Goal: Task Accomplishment & Management: Complete application form

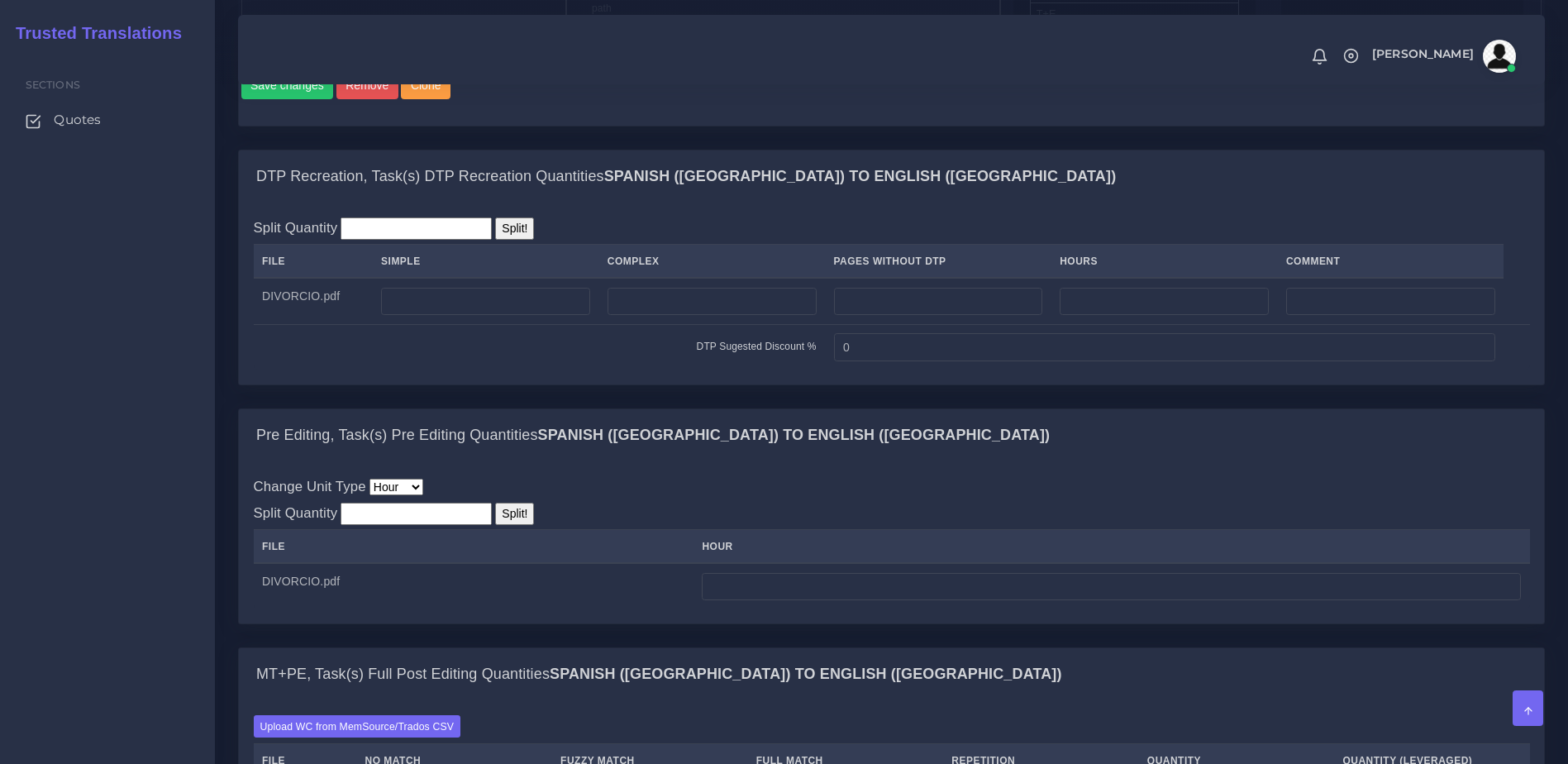
scroll to position [1104, 0]
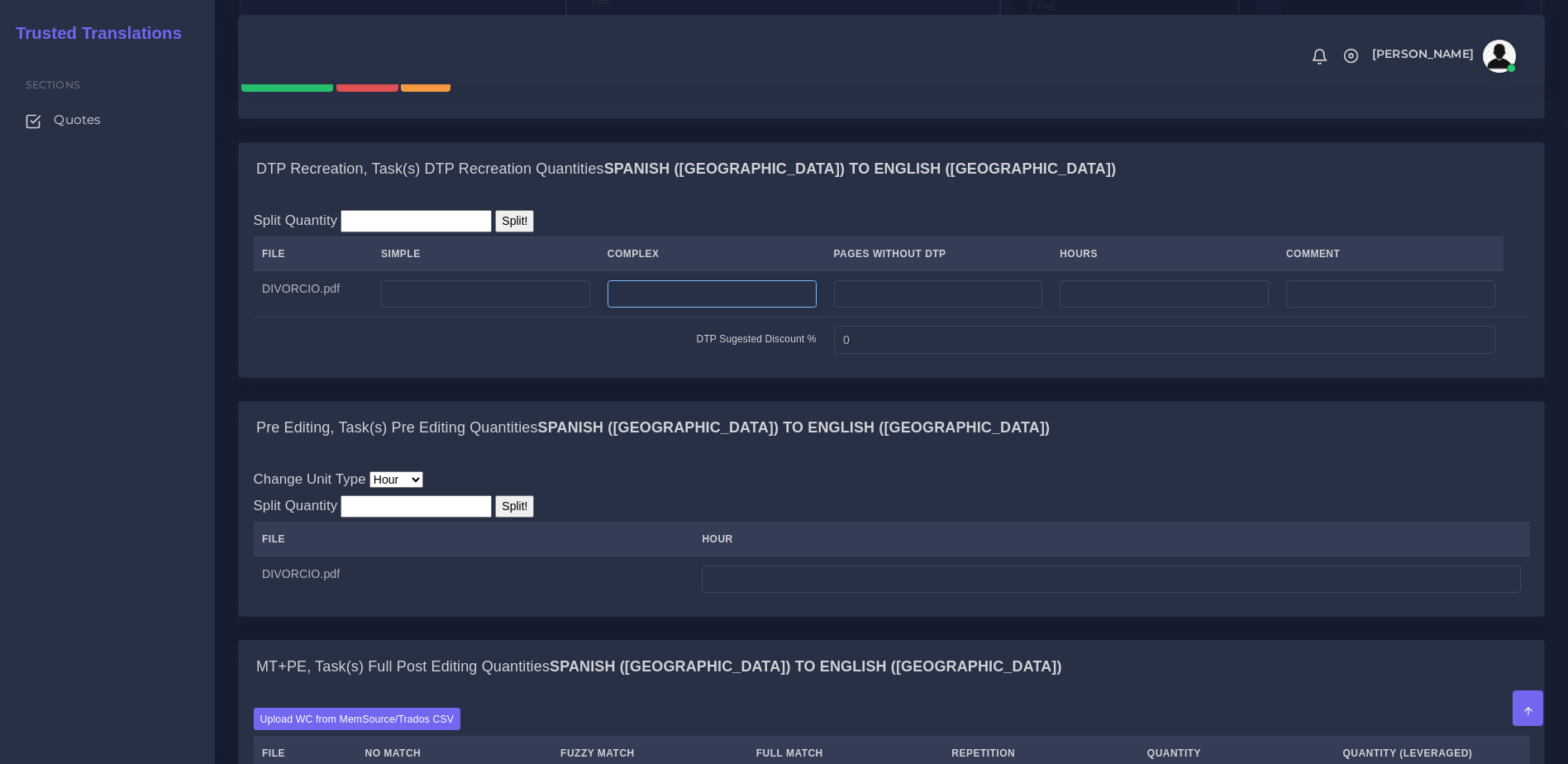
click at [630, 309] on input "number" at bounding box center [712, 293] width 209 height 28
type input "112"
click at [905, 354] on input "0" at bounding box center [1164, 340] width 662 height 28
drag, startPoint x: 758, startPoint y: 397, endPoint x: 745, endPoint y: 397, distance: 13.0
click at [745, 362] on tr "DTP Sugested Discount % 01" at bounding box center [892, 340] width 1276 height 45
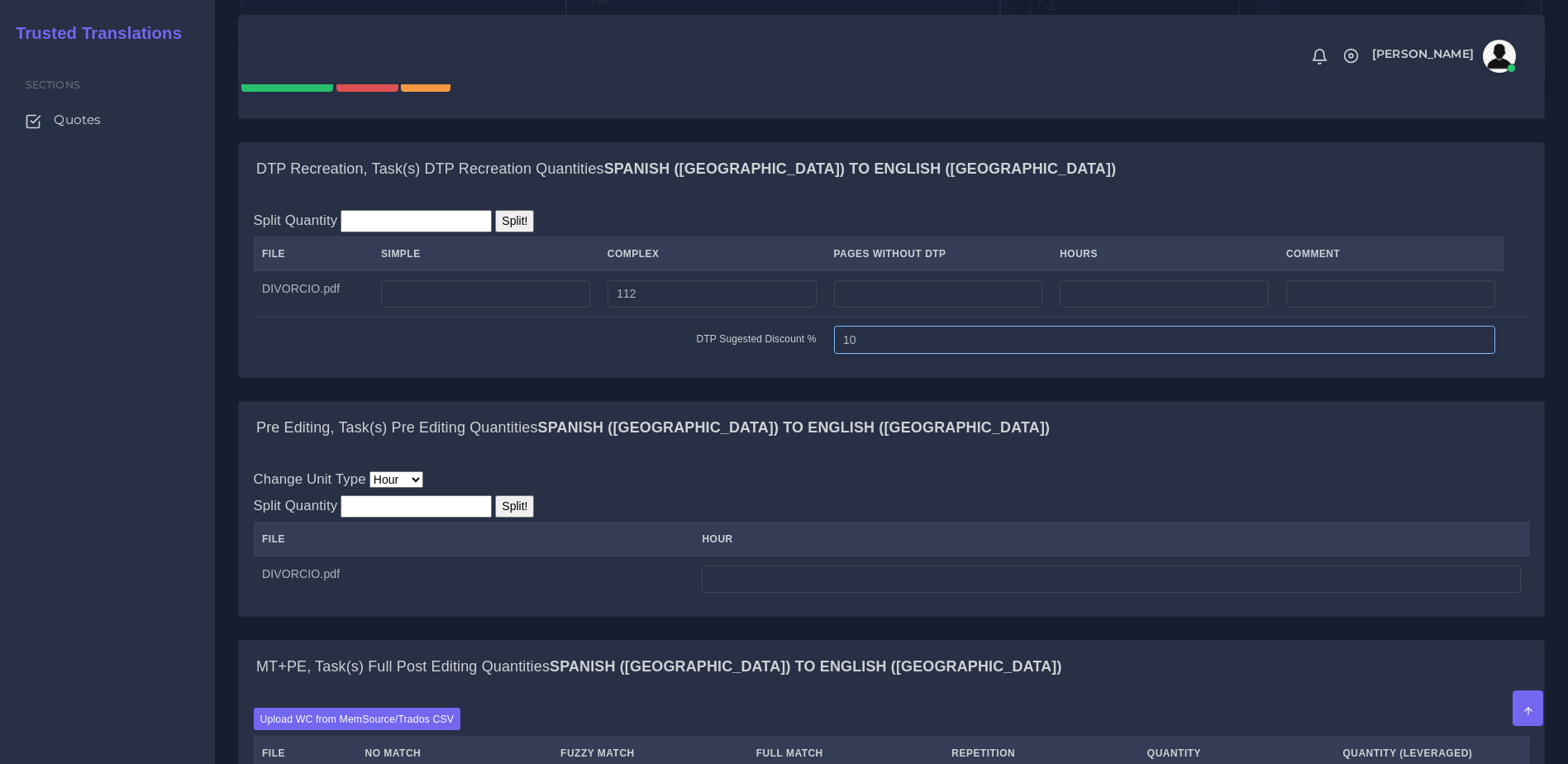
type input "10"
click at [838, 455] on div "Pre Editing, Task(s) Pre Editing Quantities Spanish (US) TO English (US)" at bounding box center [892, 428] width 1305 height 53
click at [760, 593] on input "number" at bounding box center [1110, 579] width 819 height 28
click at [777, 593] on input "number" at bounding box center [1110, 579] width 819 height 28
type input "16"
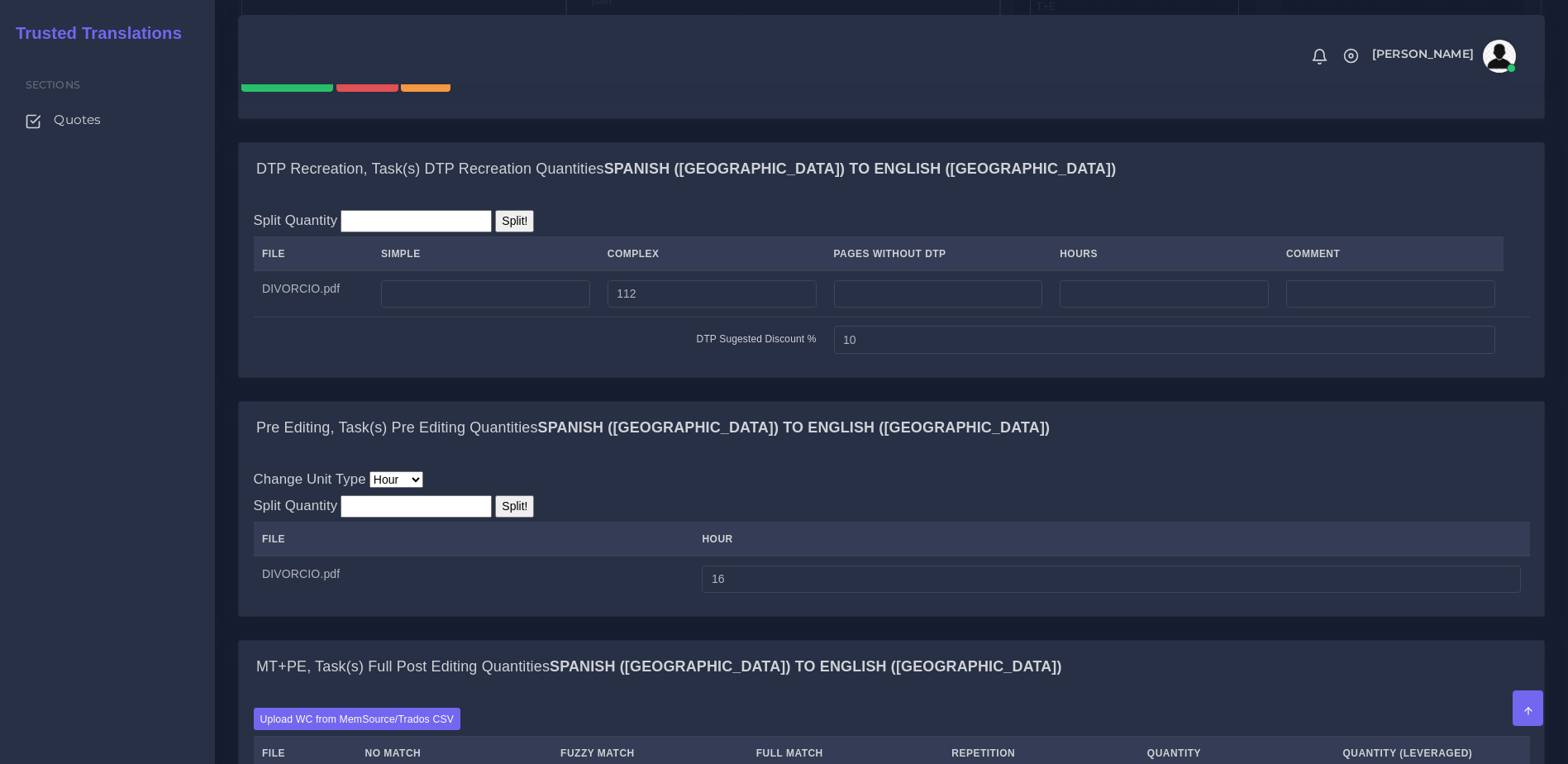
click at [793, 540] on div "Change Unit Type File Hour Image Minute Other Page Slide Word Split Quantity Sp…" at bounding box center [892, 535] width 1276 height 133
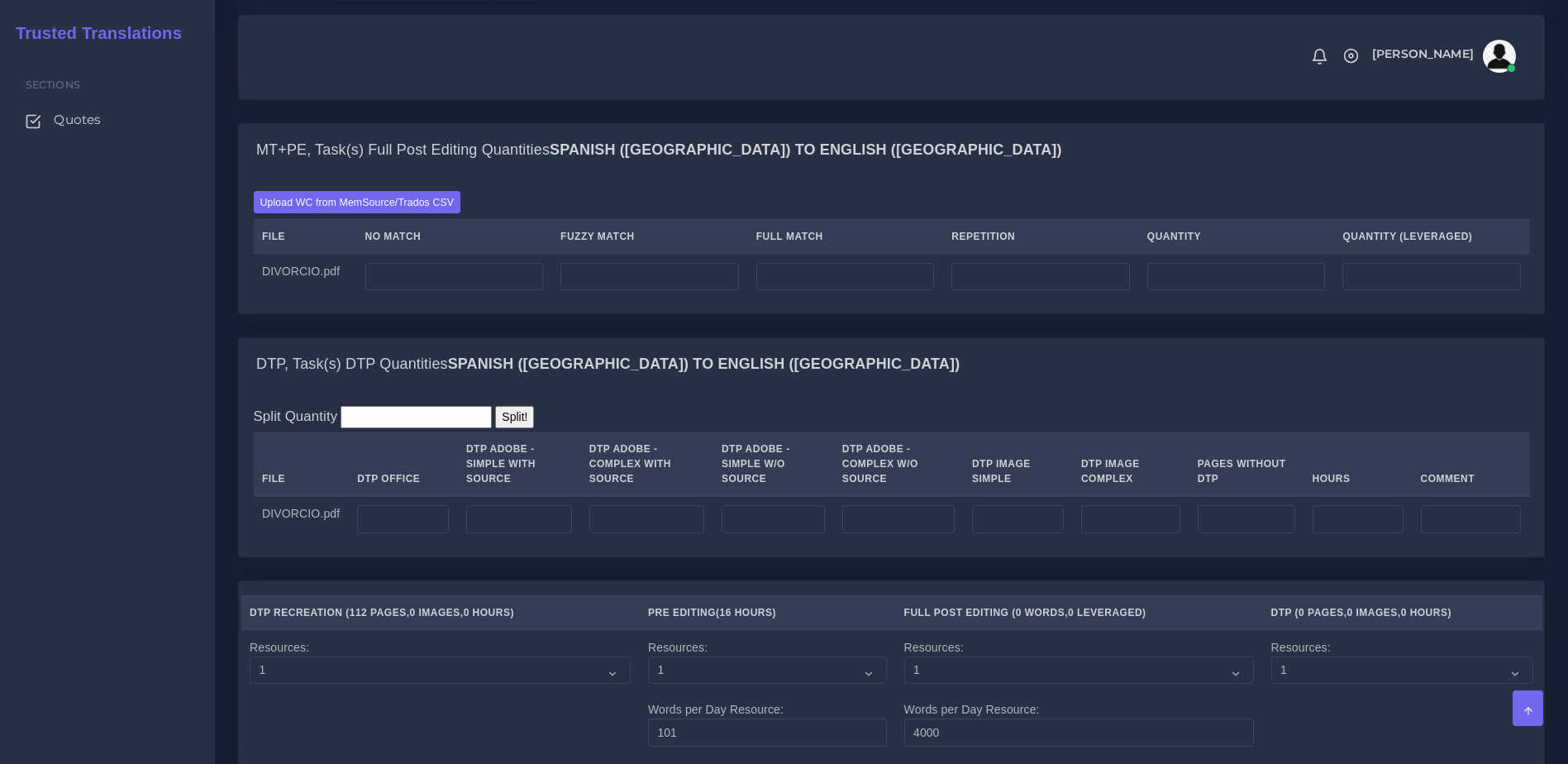
scroll to position [1646, 0]
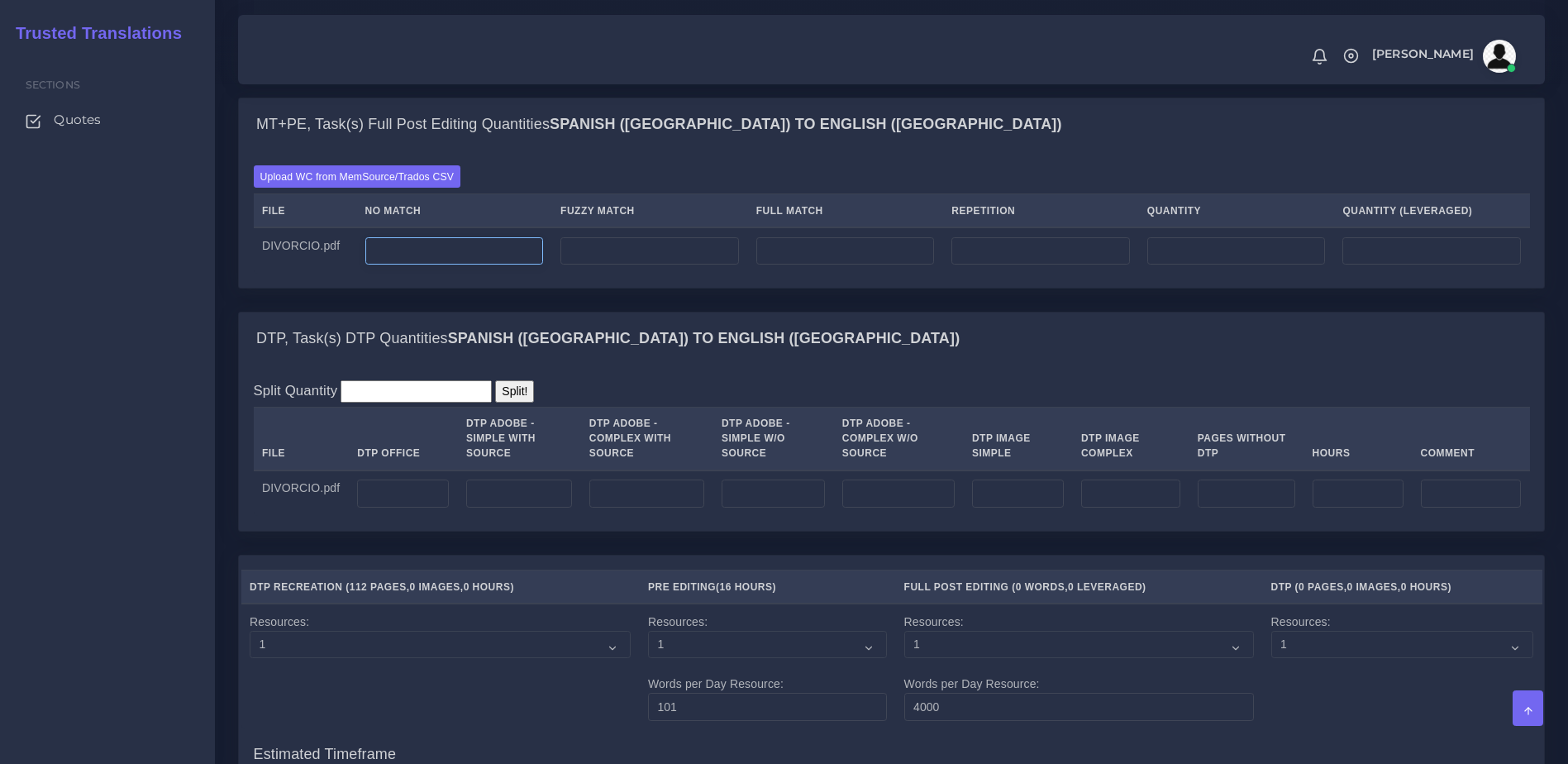
click at [435, 266] on input "number" at bounding box center [455, 251] width 179 height 28
type input "50000"
click at [485, 312] on div "MT+PE, Task(s) Full Post Editing Quantities Spanish (US) TO English (US) Upload…" at bounding box center [891, 204] width 1331 height 214
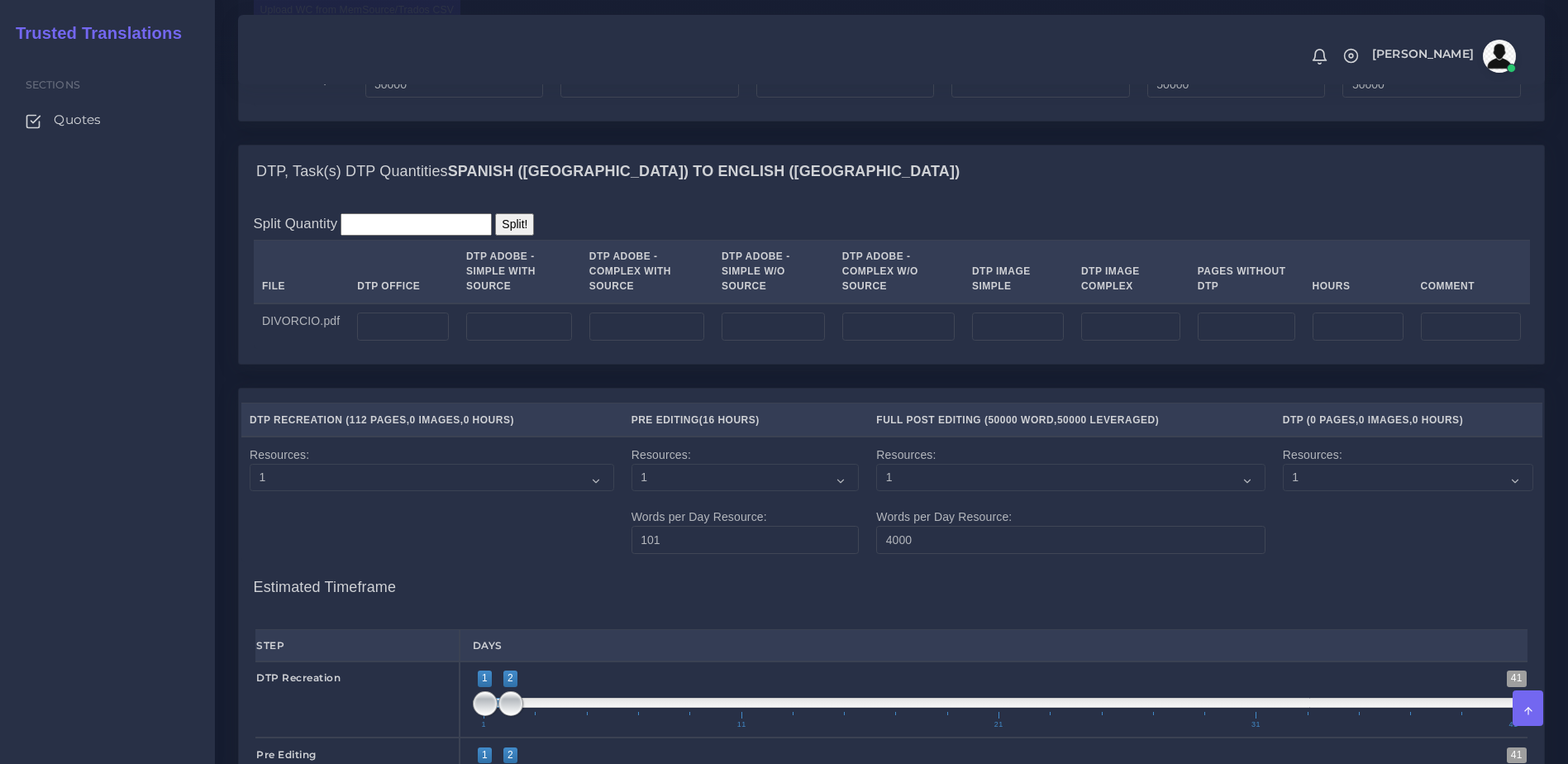
scroll to position [1821, 0]
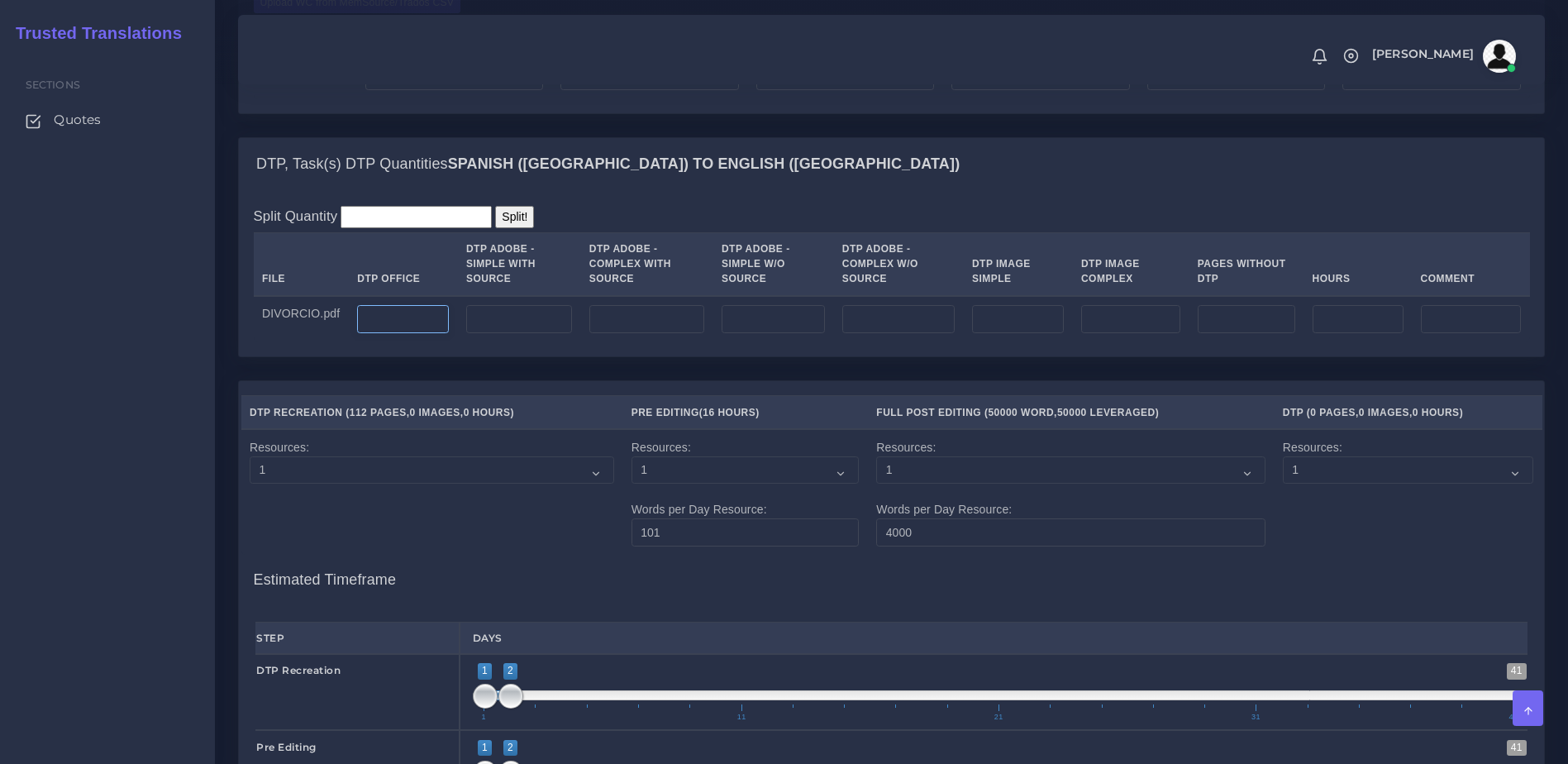
click at [382, 333] on input "number" at bounding box center [404, 319] width 92 height 28
type input "112"
click at [432, 357] on div "Split Quantity Split! File DTP Office DTP Adobe - Simple With Source DTP Adobe …" at bounding box center [892, 274] width 1305 height 165
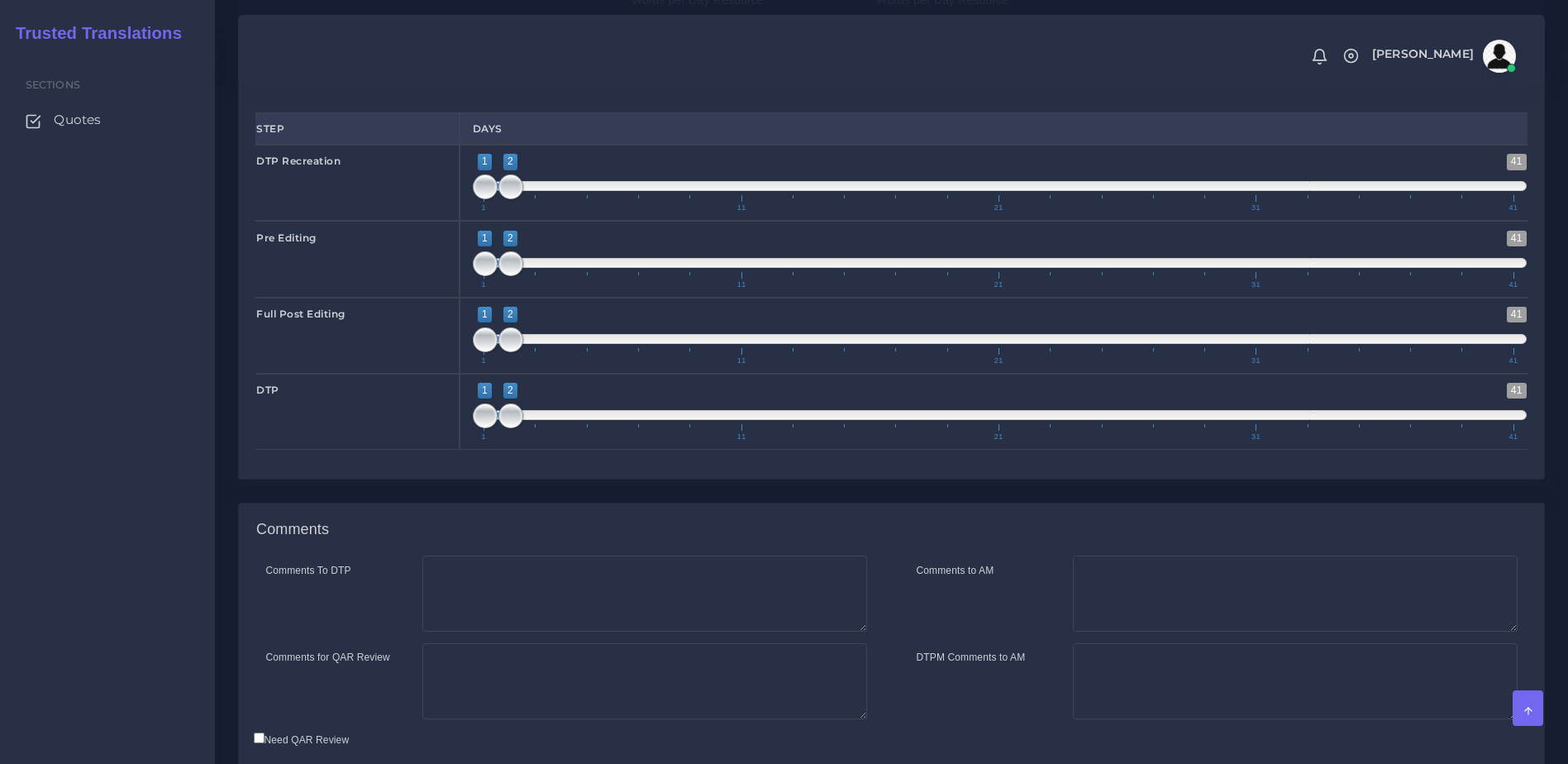
scroll to position [2327, 0]
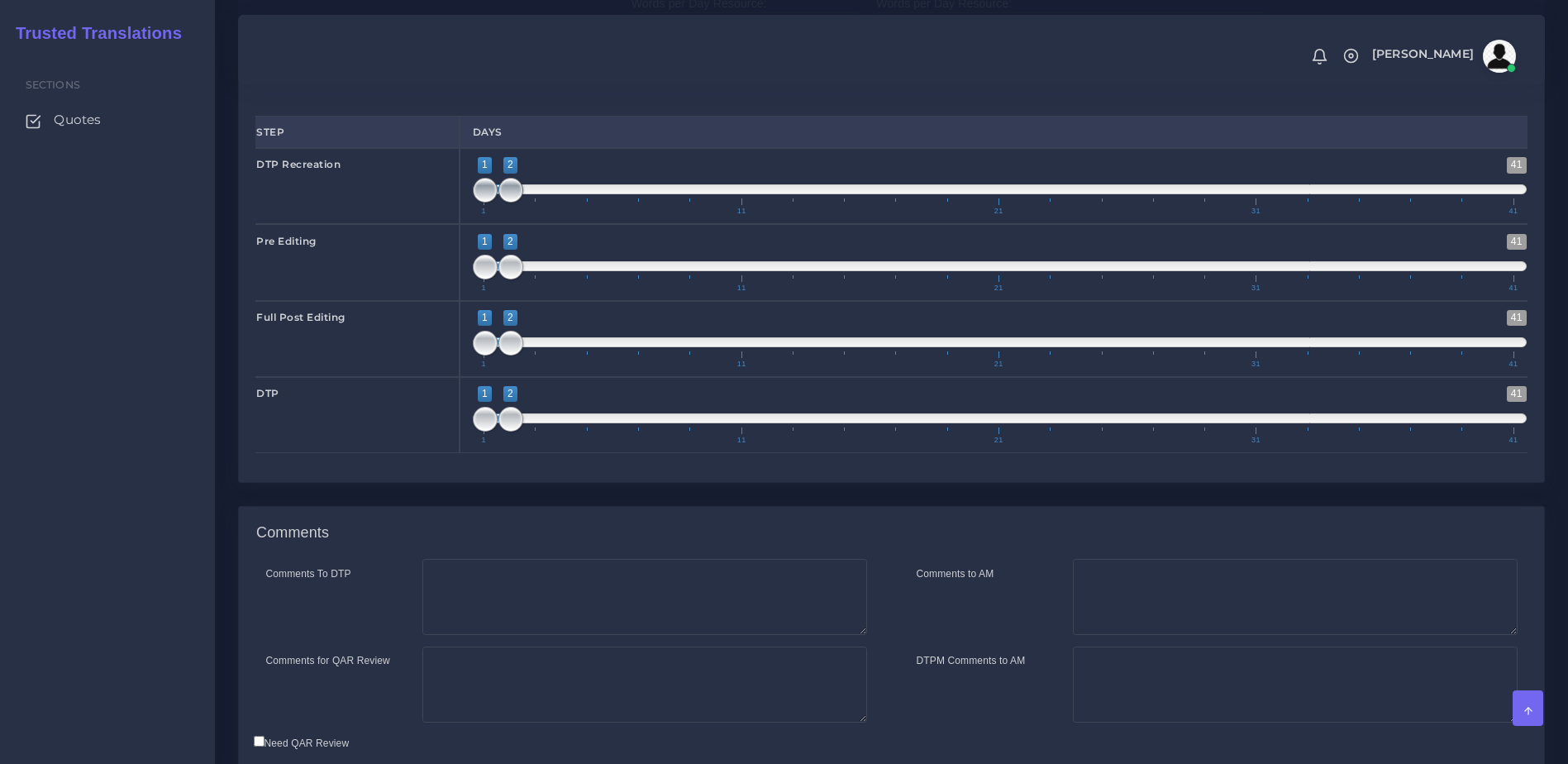
drag, startPoint x: 518, startPoint y: 257, endPoint x: 485, endPoint y: 250, distance: 33.7
click at [523, 202] on span at bounding box center [510, 190] width 24 height 24
drag, startPoint x: 499, startPoint y: 254, endPoint x: 517, endPoint y: 255, distance: 18.0
click at [522, 215] on span "1 41 1 3 1 — 3 1 11 21 31 41" at bounding box center [1000, 186] width 1054 height 58
drag, startPoint x: 534, startPoint y: 256, endPoint x: 513, endPoint y: 256, distance: 21.0
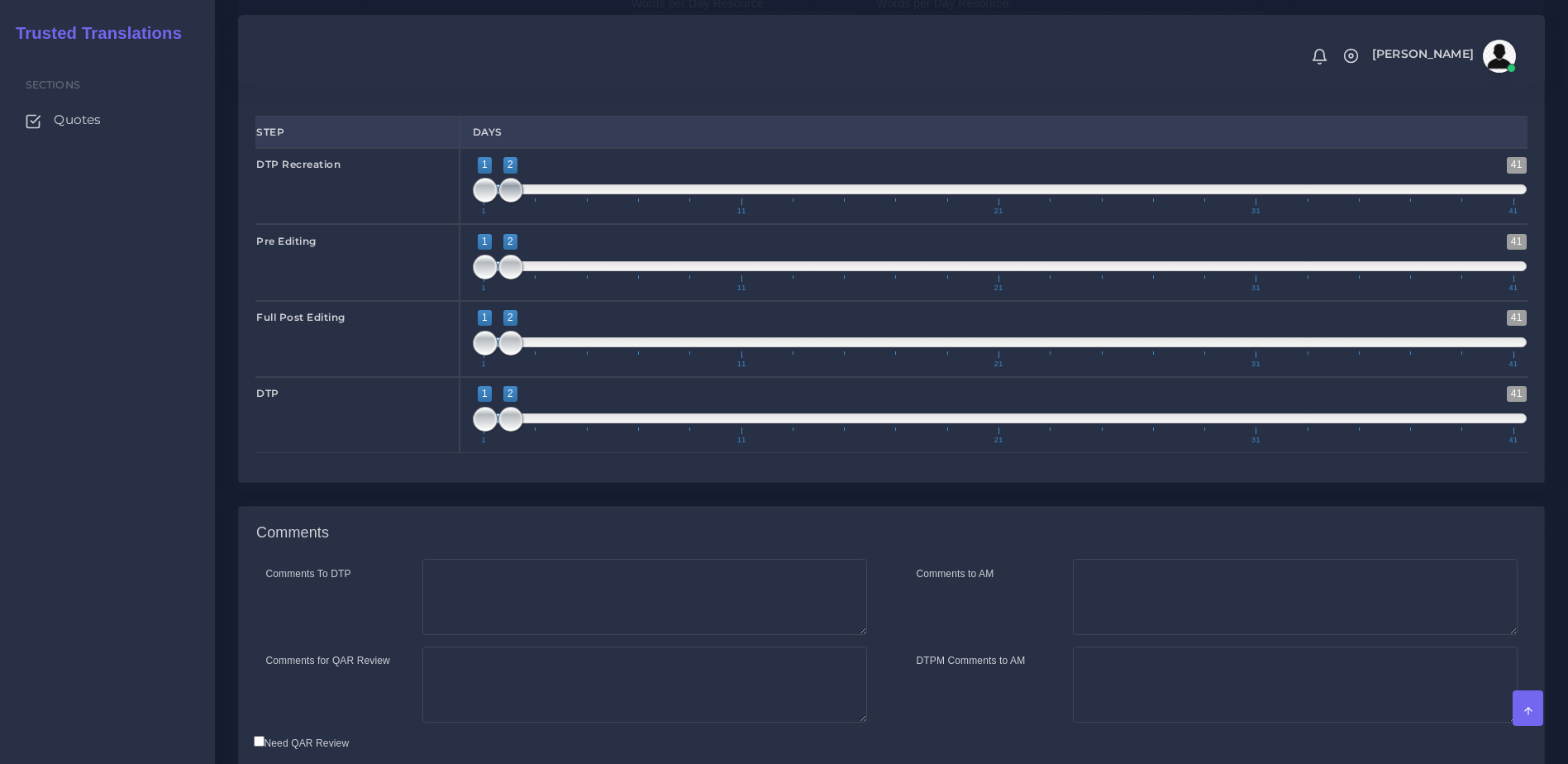
click at [513, 202] on span at bounding box center [510, 190] width 24 height 24
drag, startPoint x: 486, startPoint y: 254, endPoint x: 511, endPoint y: 254, distance: 25.0
click at [511, 202] on span at bounding box center [510, 190] width 24 height 24
drag, startPoint x: 506, startPoint y: 254, endPoint x: 503, endPoint y: 262, distance: 8.5
click at [475, 202] on span at bounding box center [485, 190] width 24 height 24
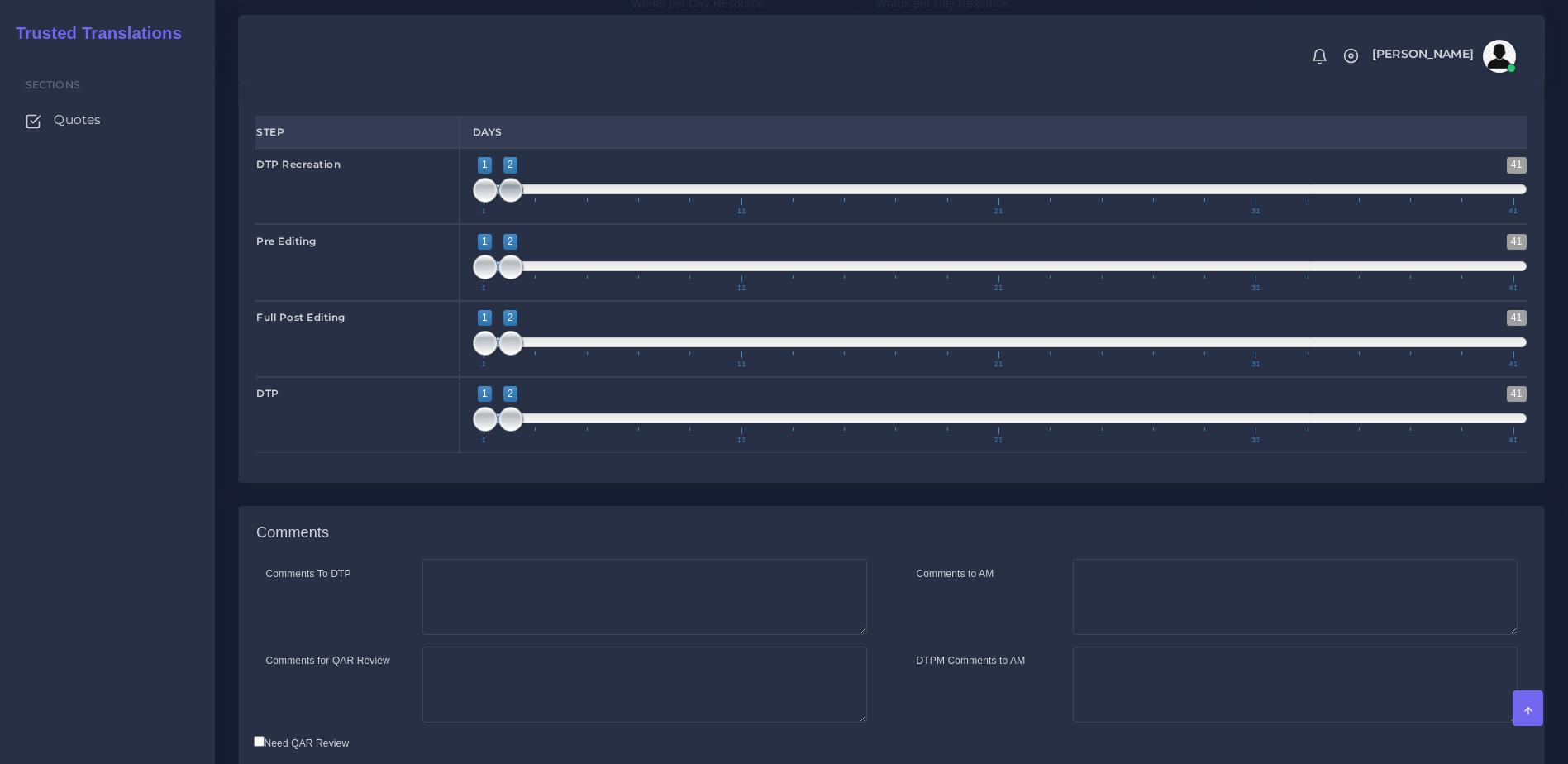
click at [518, 202] on span at bounding box center [510, 190] width 24 height 24
drag, startPoint x: 517, startPoint y: 263, endPoint x: 503, endPoint y: 260, distance: 14.3
click at [539, 202] on span at bounding box center [536, 190] width 24 height 24
drag, startPoint x: 497, startPoint y: 260, endPoint x: 544, endPoint y: 263, distance: 47.1
click at [544, 215] on span "1 41 1 3 1 — 3 1 11 21 31 41" at bounding box center [1000, 186] width 1054 height 58
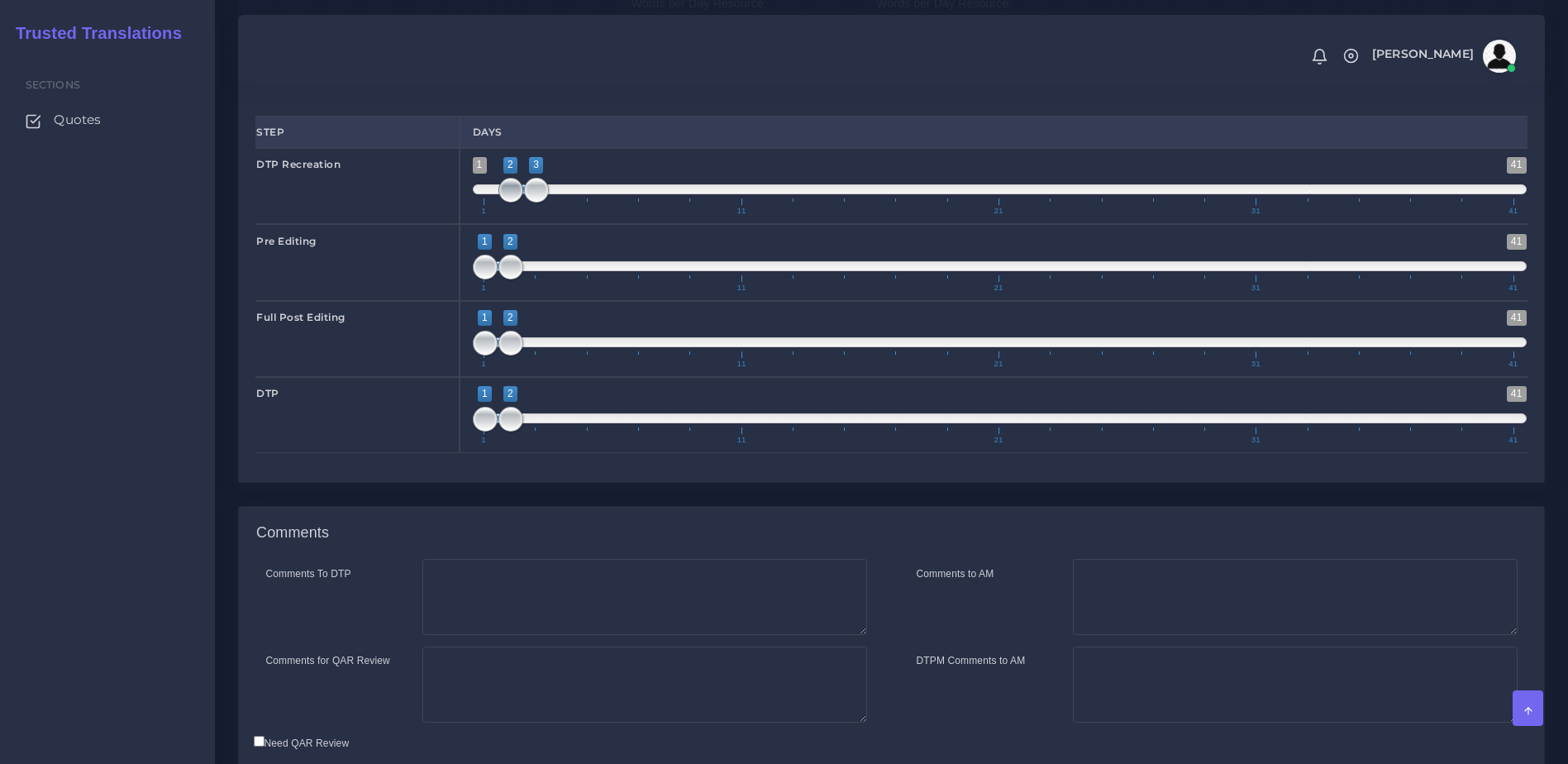
type input "3;3"
drag, startPoint x: 489, startPoint y: 250, endPoint x: 539, endPoint y: 260, distance: 51.0
click at [539, 202] on span at bounding box center [536, 190] width 24 height 24
drag, startPoint x: 514, startPoint y: 337, endPoint x: 542, endPoint y: 335, distance: 28.1
click at [547, 279] on span at bounding box center [536, 266] width 24 height 24
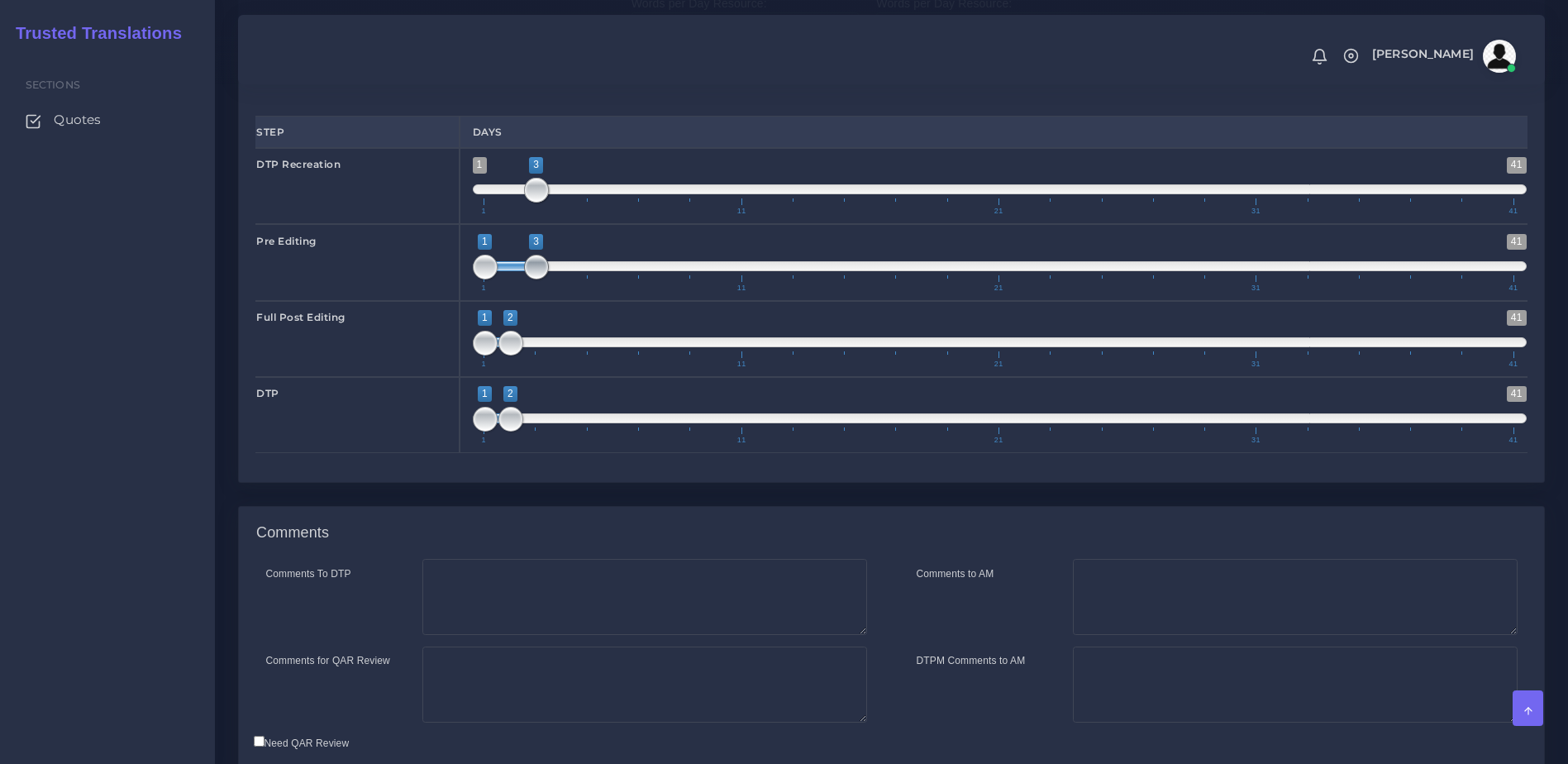
drag, startPoint x: 495, startPoint y: 340, endPoint x: 535, endPoint y: 337, distance: 40.1
click at [535, 292] on span "1 41 1 3 1 — 3 1 11 21 31 41" at bounding box center [1000, 263] width 1054 height 58
drag, startPoint x: 484, startPoint y: 328, endPoint x: 530, endPoint y: 329, distance: 46.0
click at [530, 279] on span at bounding box center [536, 266] width 24 height 24
drag, startPoint x: 534, startPoint y: 329, endPoint x: 555, endPoint y: 329, distance: 21.0
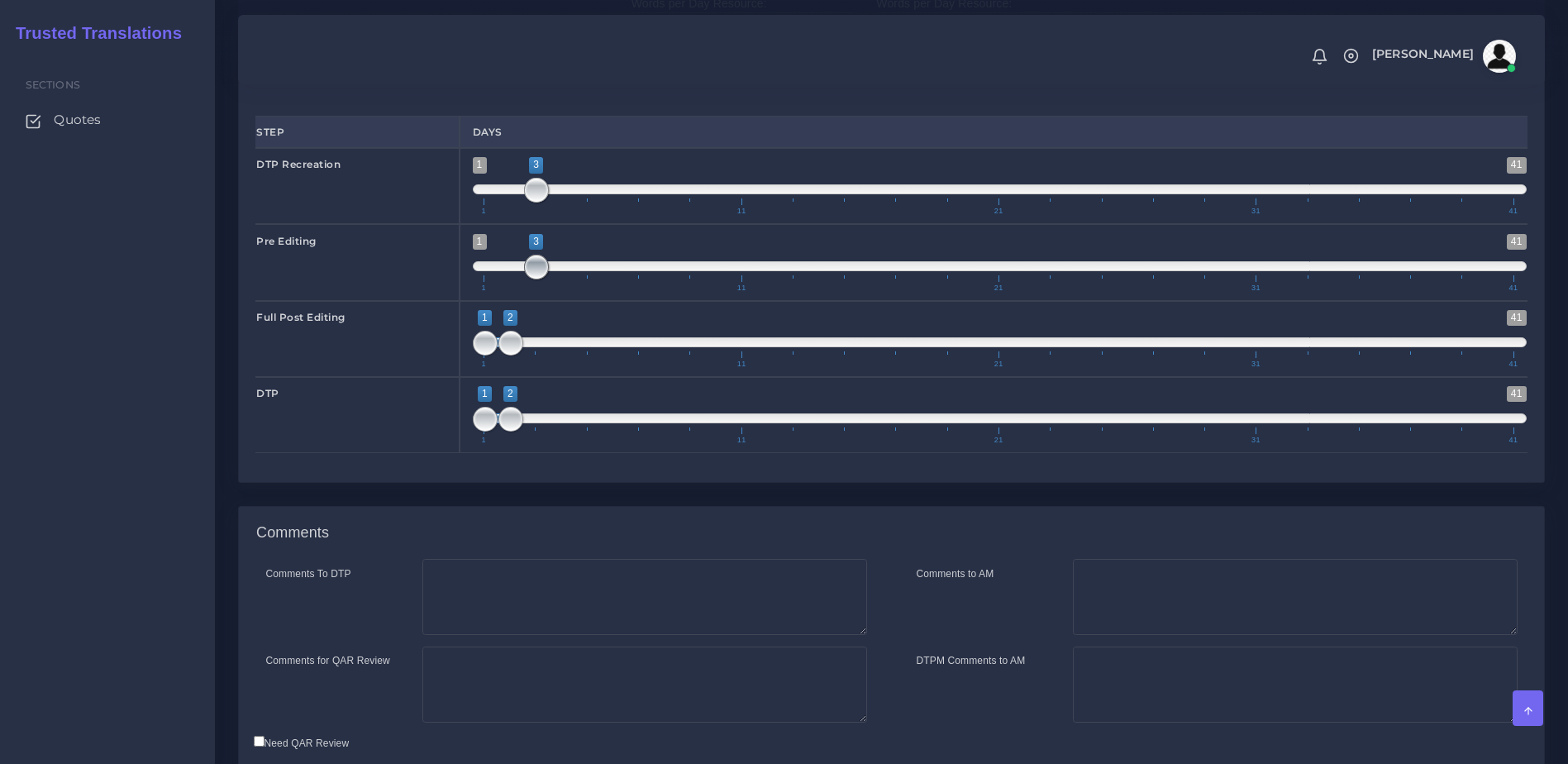
click at [559, 292] on span "1 41 3 3 3 — 3 1 11 21 31 41" at bounding box center [1000, 263] width 1054 height 58
click at [508, 279] on span at bounding box center [510, 266] width 24 height 24
drag, startPoint x: 536, startPoint y: 335, endPoint x: 571, endPoint y: 336, distance: 35.0
click at [571, 279] on span at bounding box center [561, 266] width 24 height 24
type input "3;4"
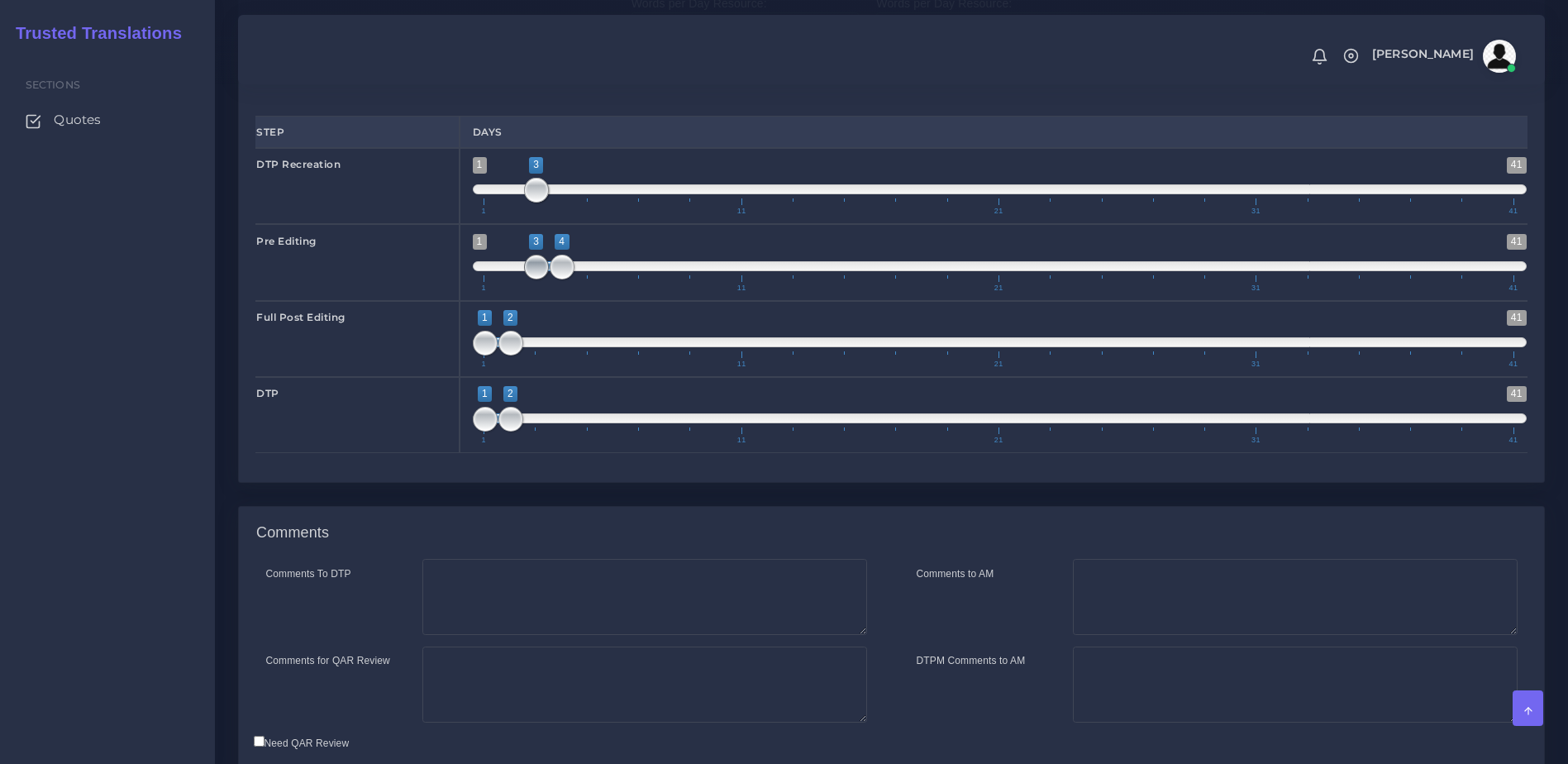
drag, startPoint x: 507, startPoint y: 336, endPoint x: 533, endPoint y: 336, distance: 26.0
click at [533, 279] on span at bounding box center [536, 266] width 24 height 24
drag, startPoint x: 515, startPoint y: 417, endPoint x: 914, endPoint y: 587, distance: 433.7
click at [601, 368] on span "1 41 1 5 1 — 5 1 11 21 31 41" at bounding box center [1000, 339] width 1054 height 58
drag, startPoint x: 591, startPoint y: 407, endPoint x: 793, endPoint y: 407, distance: 202.0
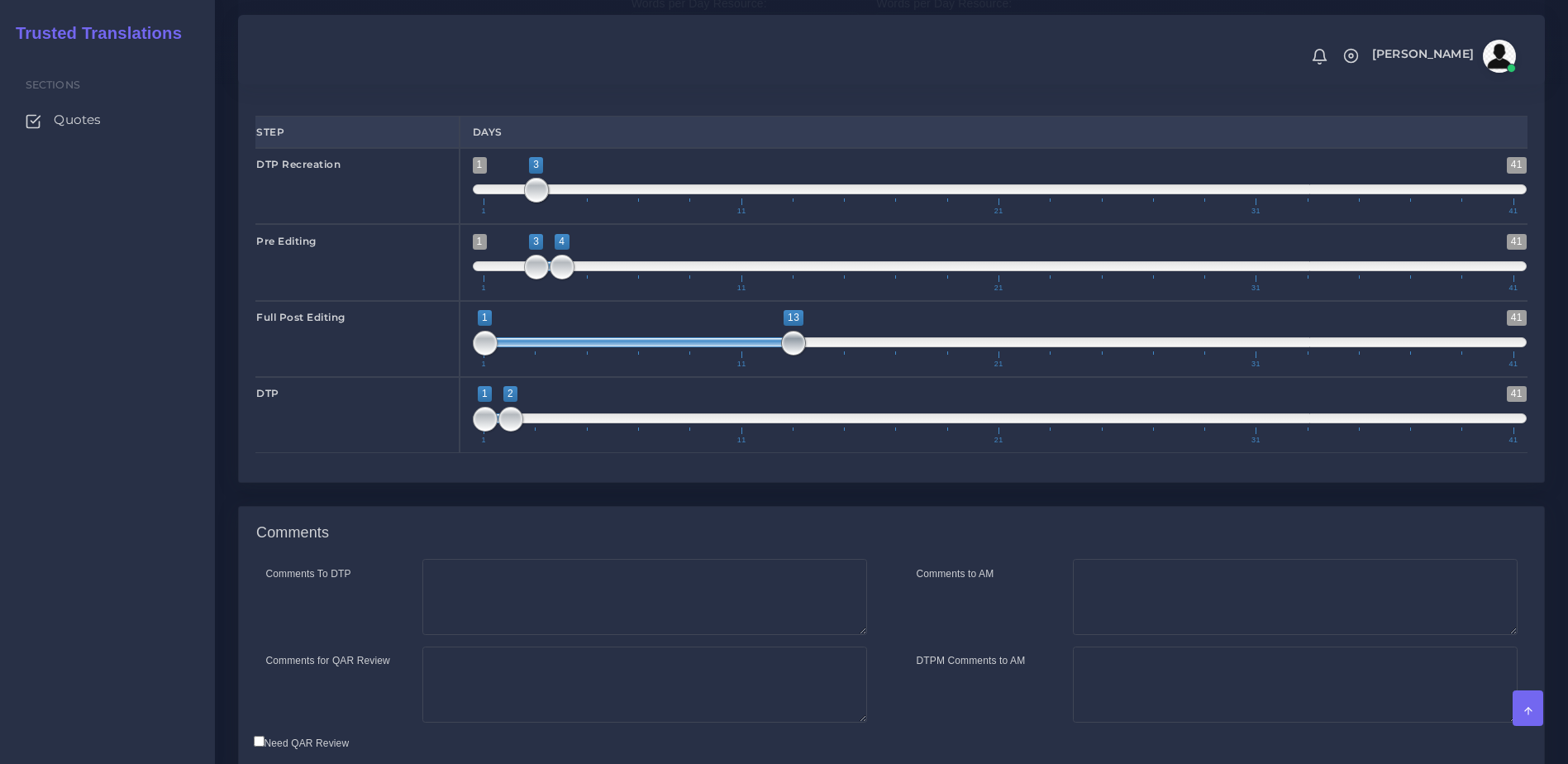
click at [793, 356] on span at bounding box center [793, 342] width 24 height 24
type input "5;17"
drag, startPoint x: 728, startPoint y: 411, endPoint x: 822, endPoint y: 409, distance: 94.0
click at [822, 348] on span at bounding box center [742, 342] width 309 height 10
drag, startPoint x: 817, startPoint y: 409, endPoint x: 675, endPoint y: 453, distance: 148.7
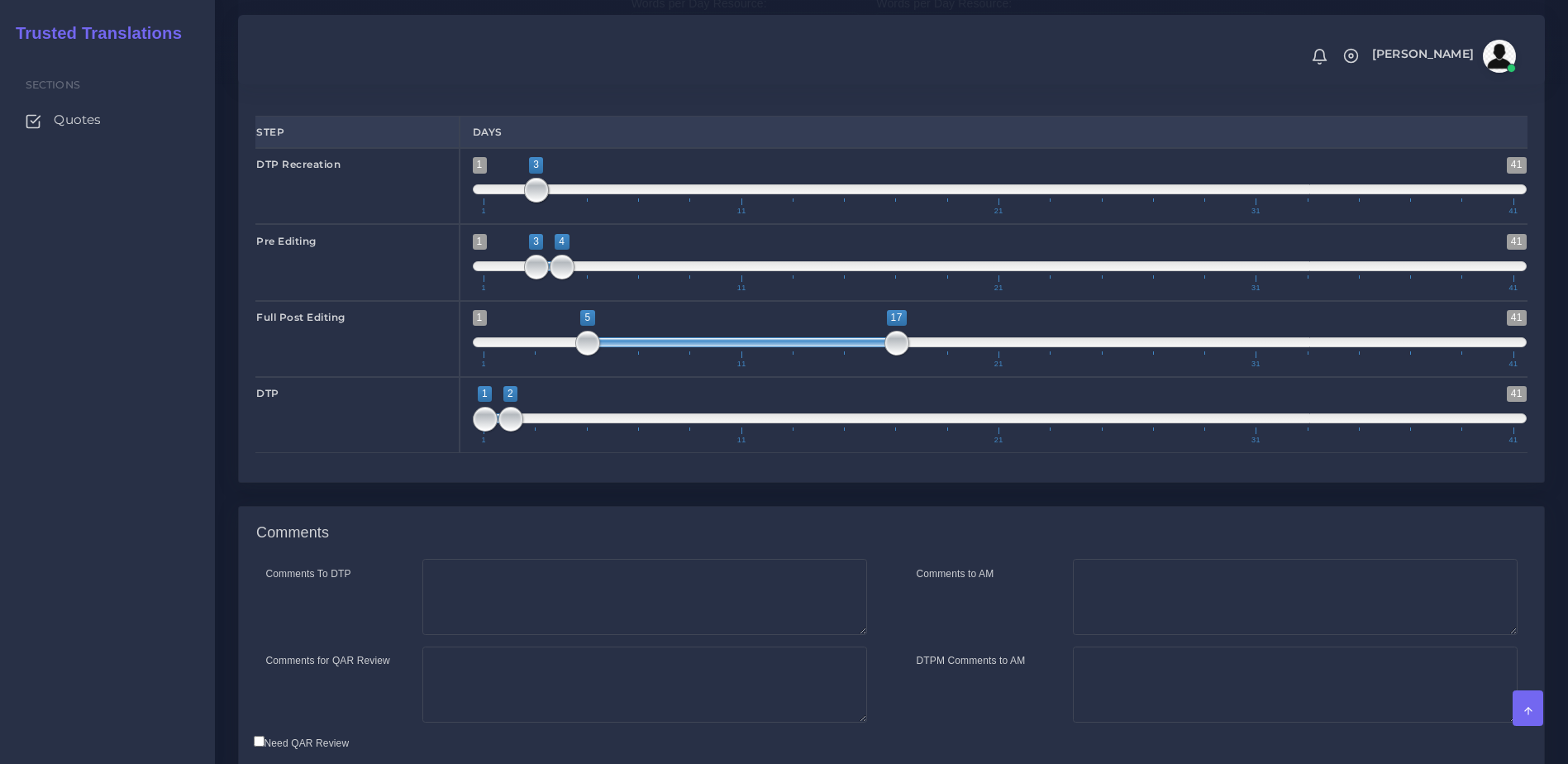
click at [679, 396] on span "1 41 1 2 1 — 2" at bounding box center [1000, 391] width 1054 height 10
drag, startPoint x: 511, startPoint y: 484, endPoint x: 537, endPoint y: 484, distance: 26.0
click at [537, 432] on span at bounding box center [536, 419] width 24 height 24
drag, startPoint x: 513, startPoint y: 482, endPoint x: 933, endPoint y: 470, distance: 420.2
click at [933, 444] on span "1 41 17 19 17 — 19 1 11 21 31 41" at bounding box center [1000, 415] width 1054 height 58
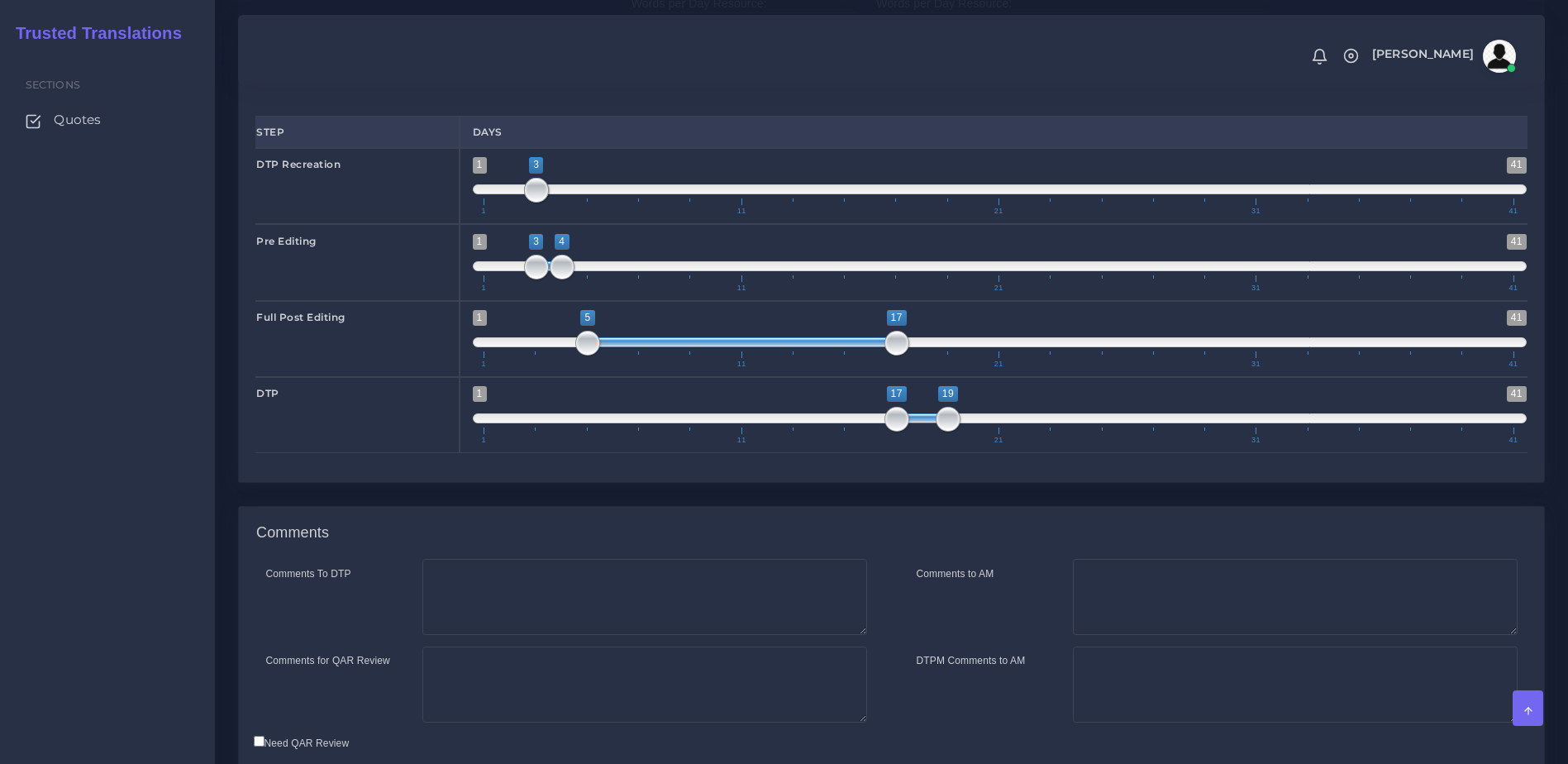
click at [932, 444] on span "1 41 17 19 17 — 19 1 11 21 31 41" at bounding box center [1000, 415] width 1054 height 58
type input "17;18"
drag, startPoint x: 943, startPoint y: 479, endPoint x: 928, endPoint y: 479, distance: 15.0
click at [928, 432] on span at bounding box center [922, 419] width 24 height 24
click at [1096, 635] on textarea "Comments to AM" at bounding box center [1295, 597] width 445 height 76
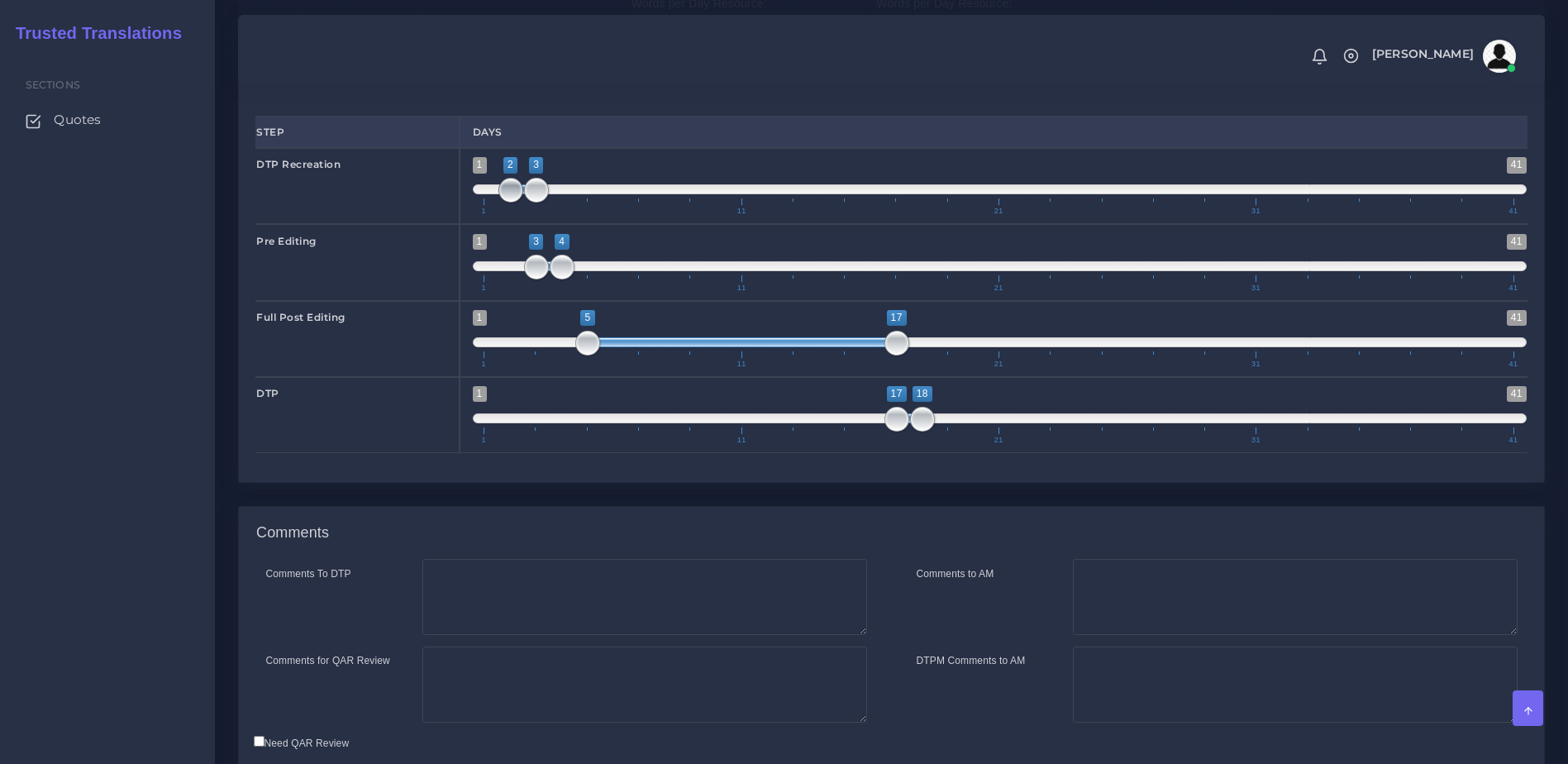
drag, startPoint x: 533, startPoint y: 258, endPoint x: 516, endPoint y: 258, distance: 17.0
click at [516, 202] on span at bounding box center [510, 190] width 24 height 24
drag, startPoint x: 509, startPoint y: 257, endPoint x: 524, endPoint y: 257, distance: 15.0
click at [487, 202] on span at bounding box center [485, 190] width 24 height 24
type input "1;2"
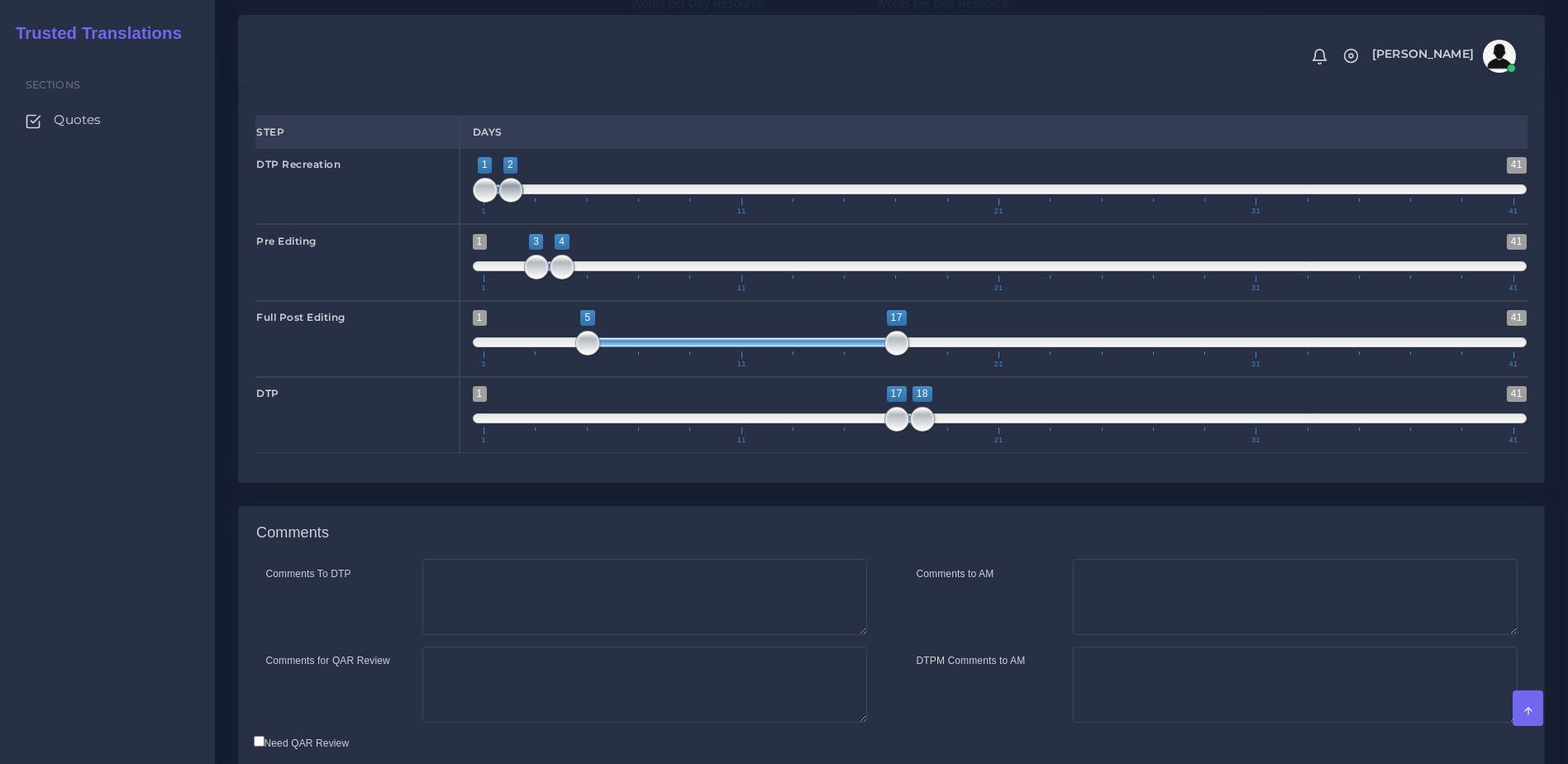
drag, startPoint x: 536, startPoint y: 257, endPoint x: 509, endPoint y: 257, distance: 27.0
click at [509, 202] on span at bounding box center [510, 190] width 24 height 24
drag, startPoint x: 536, startPoint y: 331, endPoint x: 516, endPoint y: 330, distance: 20.0
click at [516, 279] on span at bounding box center [510, 266] width 24 height 24
type input "2;3"
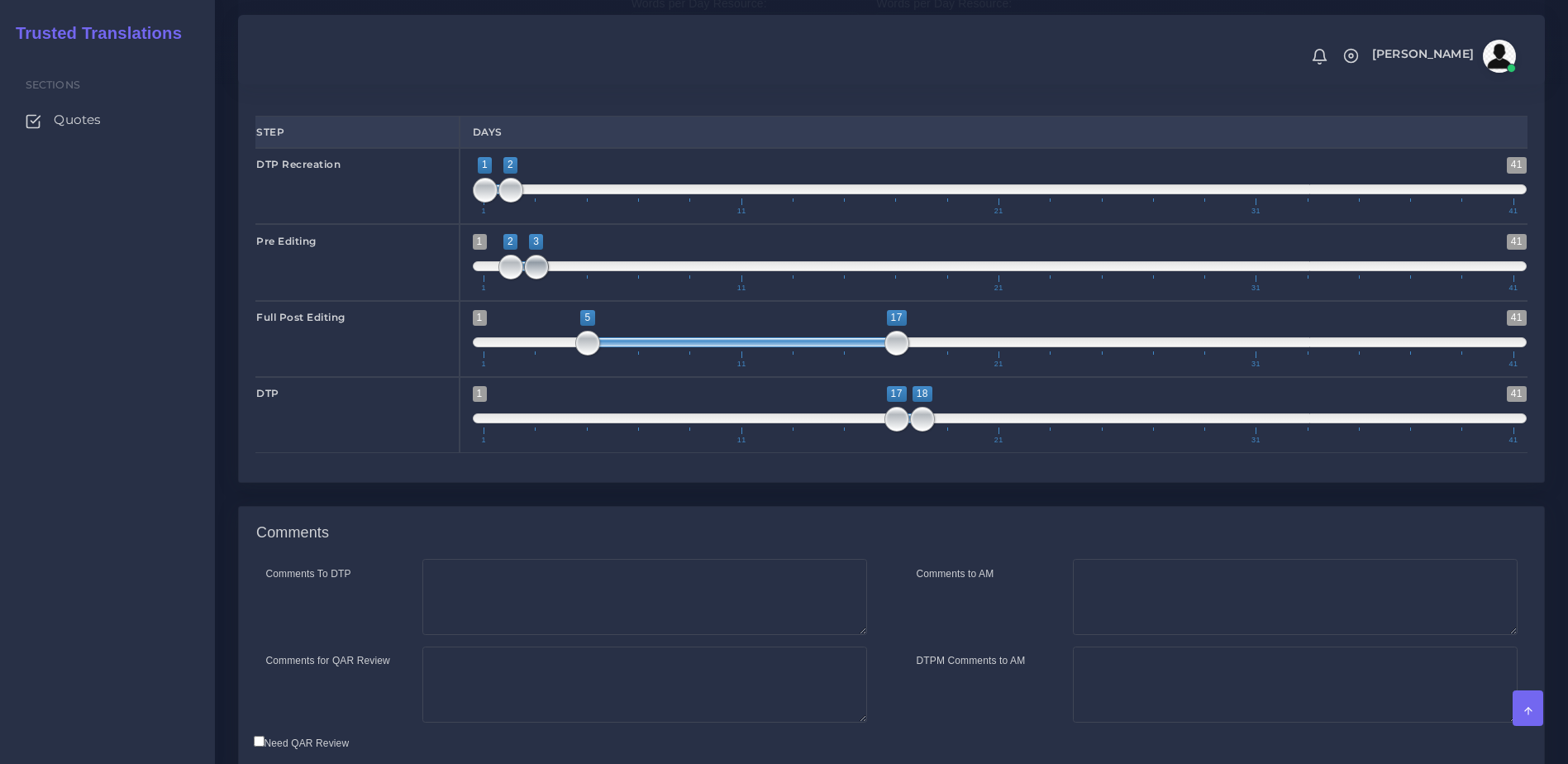
drag, startPoint x: 561, startPoint y: 335, endPoint x: 540, endPoint y: 335, distance: 21.0
click at [540, 279] on span at bounding box center [536, 266] width 24 height 24
drag, startPoint x: 588, startPoint y: 404, endPoint x: 562, endPoint y: 402, distance: 26.1
click at [562, 356] on span at bounding box center [561, 342] width 24 height 24
type input "4;16"
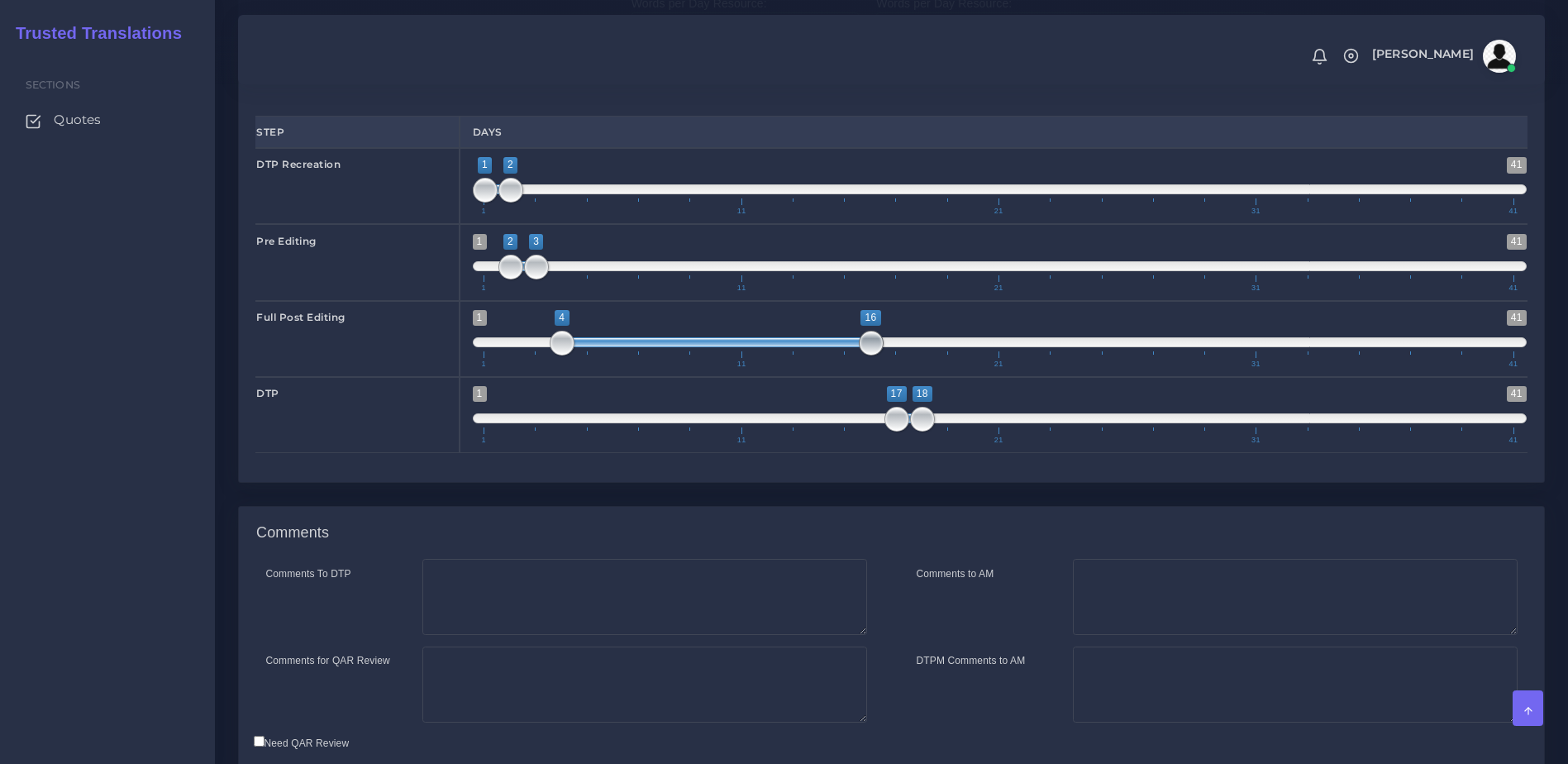
drag, startPoint x: 893, startPoint y: 410, endPoint x: 872, endPoint y: 410, distance: 21.0
click at [872, 356] on span at bounding box center [870, 342] width 24 height 24
click at [888, 432] on span at bounding box center [896, 419] width 24 height 24
drag, startPoint x: 1077, startPoint y: 606, endPoint x: 1122, endPoint y: 655, distance: 66.5
click at [1081, 560] on div "Comments" at bounding box center [892, 533] width 1305 height 53
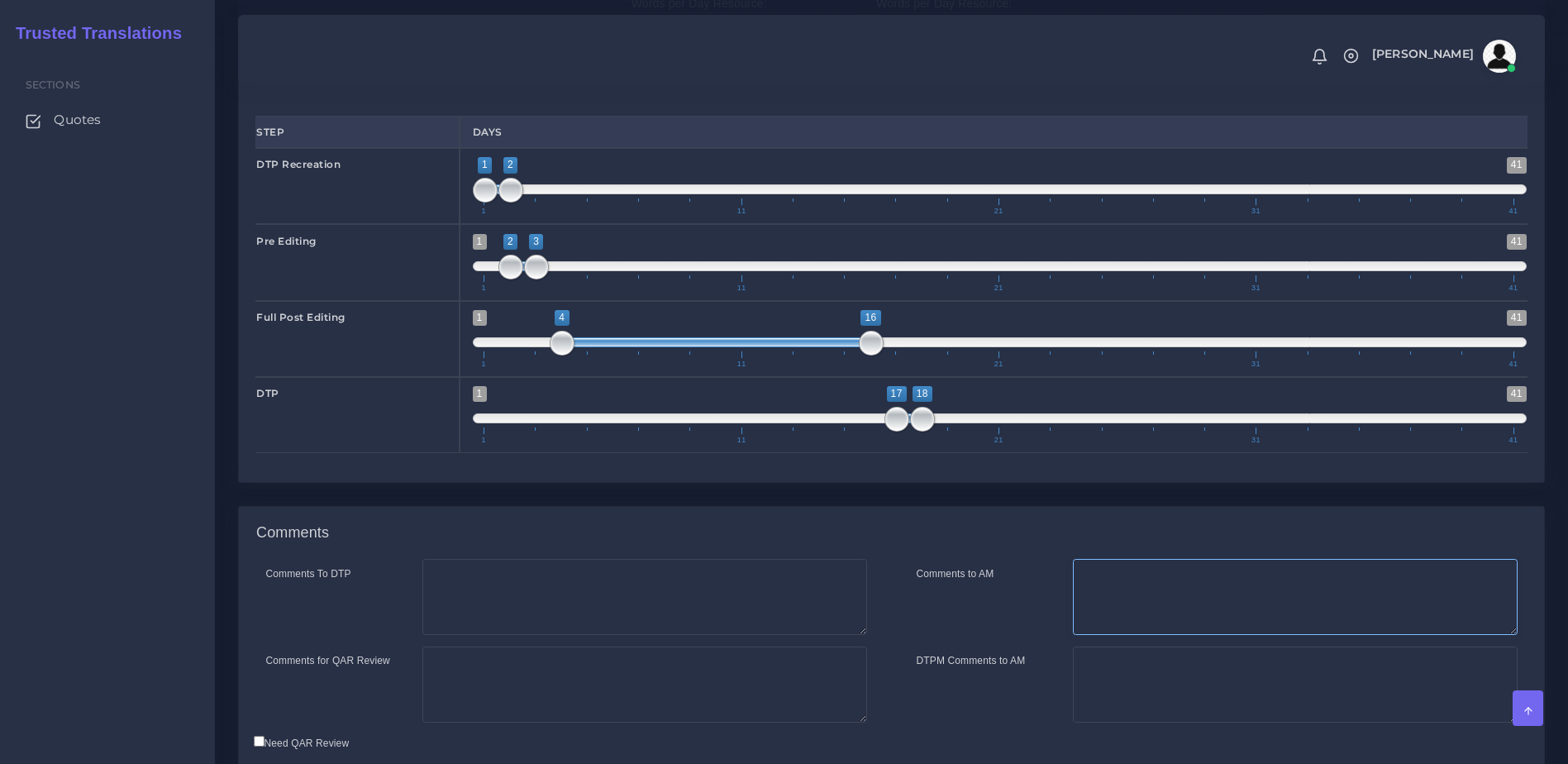
click at [1122, 635] on textarea "Comments to AM" at bounding box center [1295, 597] width 445 height 76
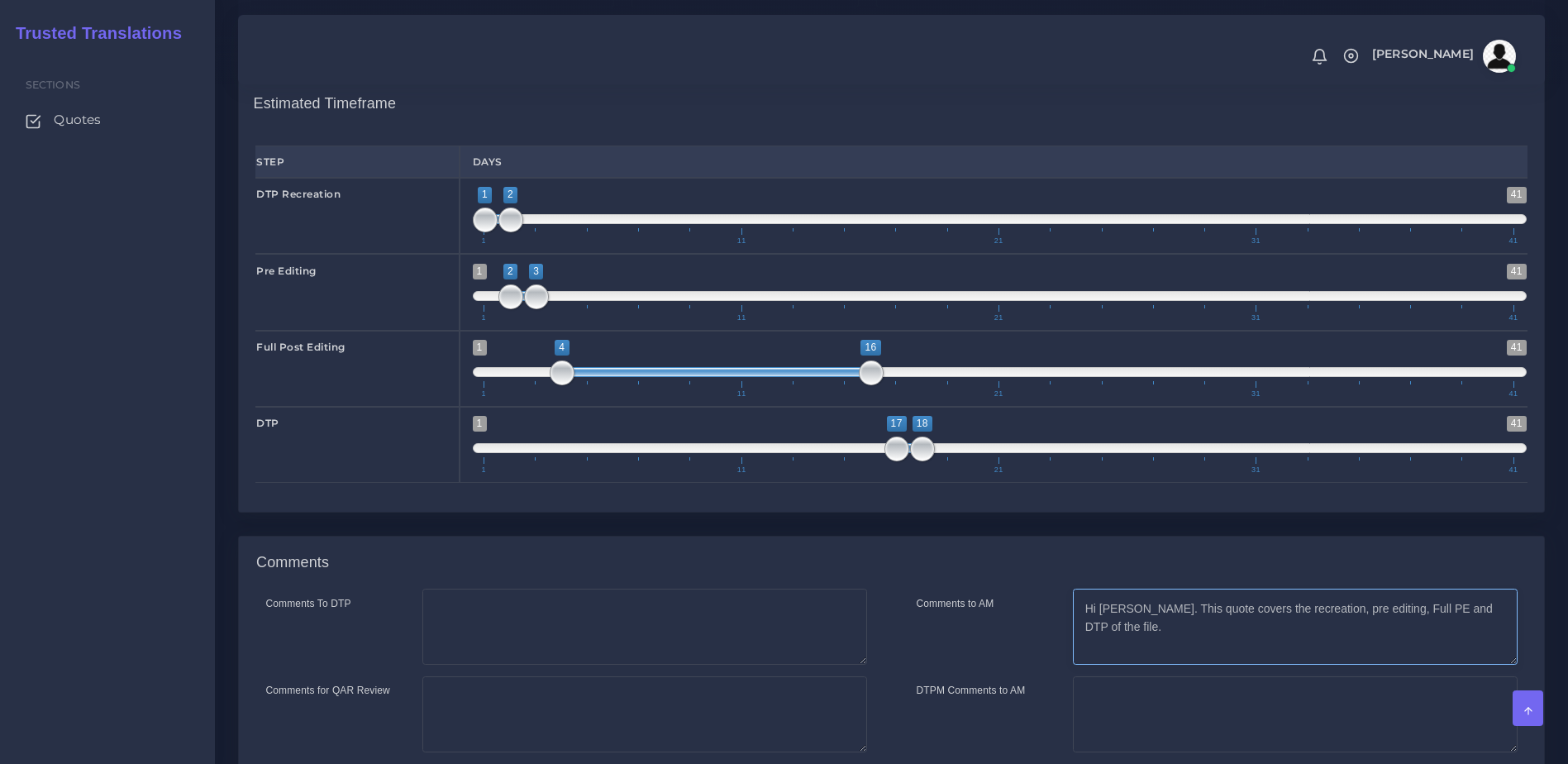
scroll to position [2405, 0]
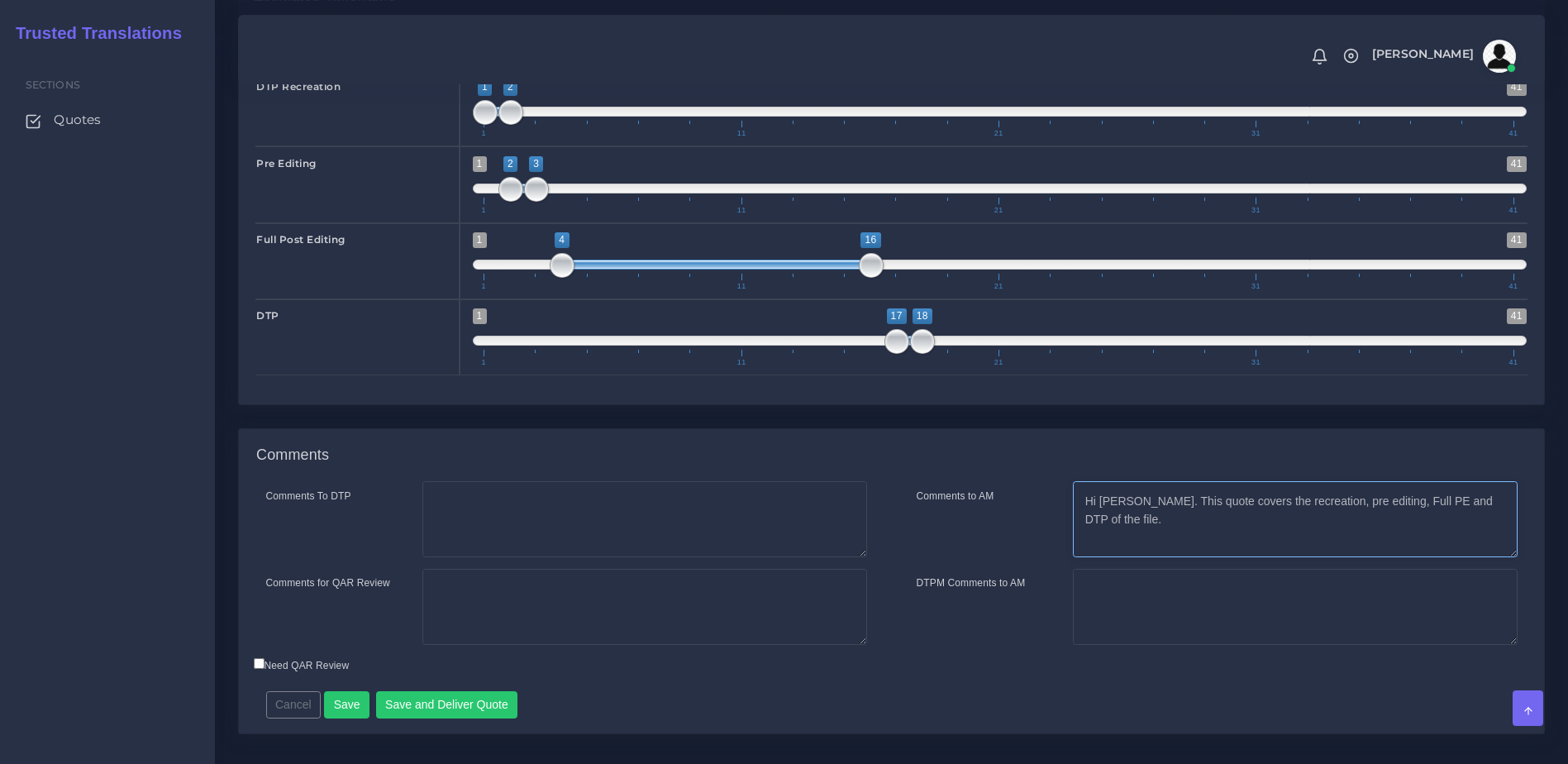
click at [1503, 557] on textarea "Hi Kurt. This quote covers the recreation, pre editing, Full PE and DTP of the …" at bounding box center [1295, 519] width 445 height 76
paste textarea "Note the wordcount is an estimate and may vary slightly. If anything needs to b…"
click at [1090, 557] on textarea "Hi Kurt. This quote covers the recreation, pre editing, Full PE and DTP of the …" at bounding box center [1295, 519] width 445 height 76
click at [1170, 557] on textarea "Hi Kurt. This quote covers the recreation, pre editing, Full PE and DTP of the …" at bounding box center [1295, 519] width 445 height 76
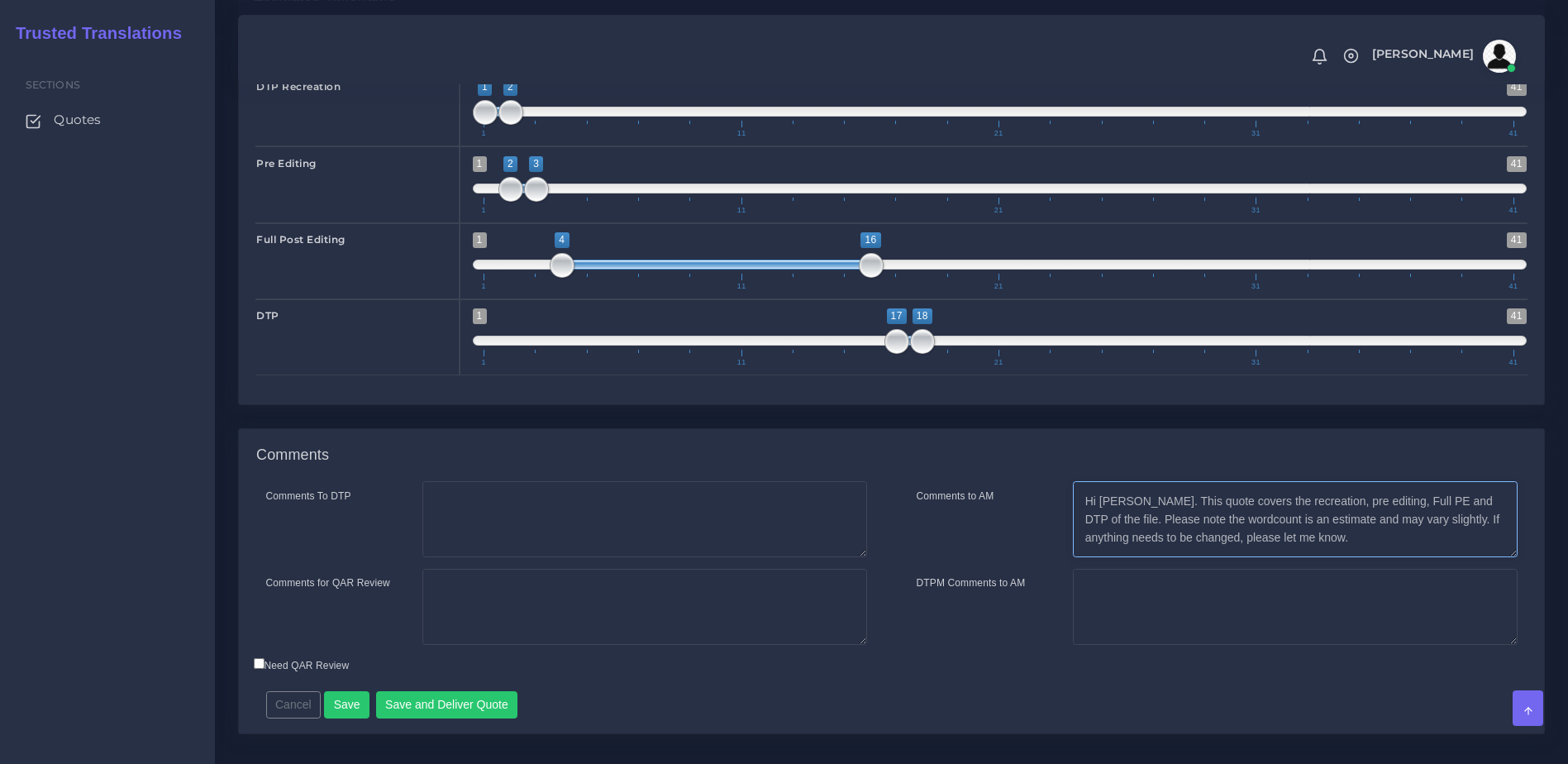
click at [1170, 557] on textarea "Hi Kurt. This quote covers the recreation, pre editing, Full PE and DTP of the …" at bounding box center [1295, 519] width 445 height 76
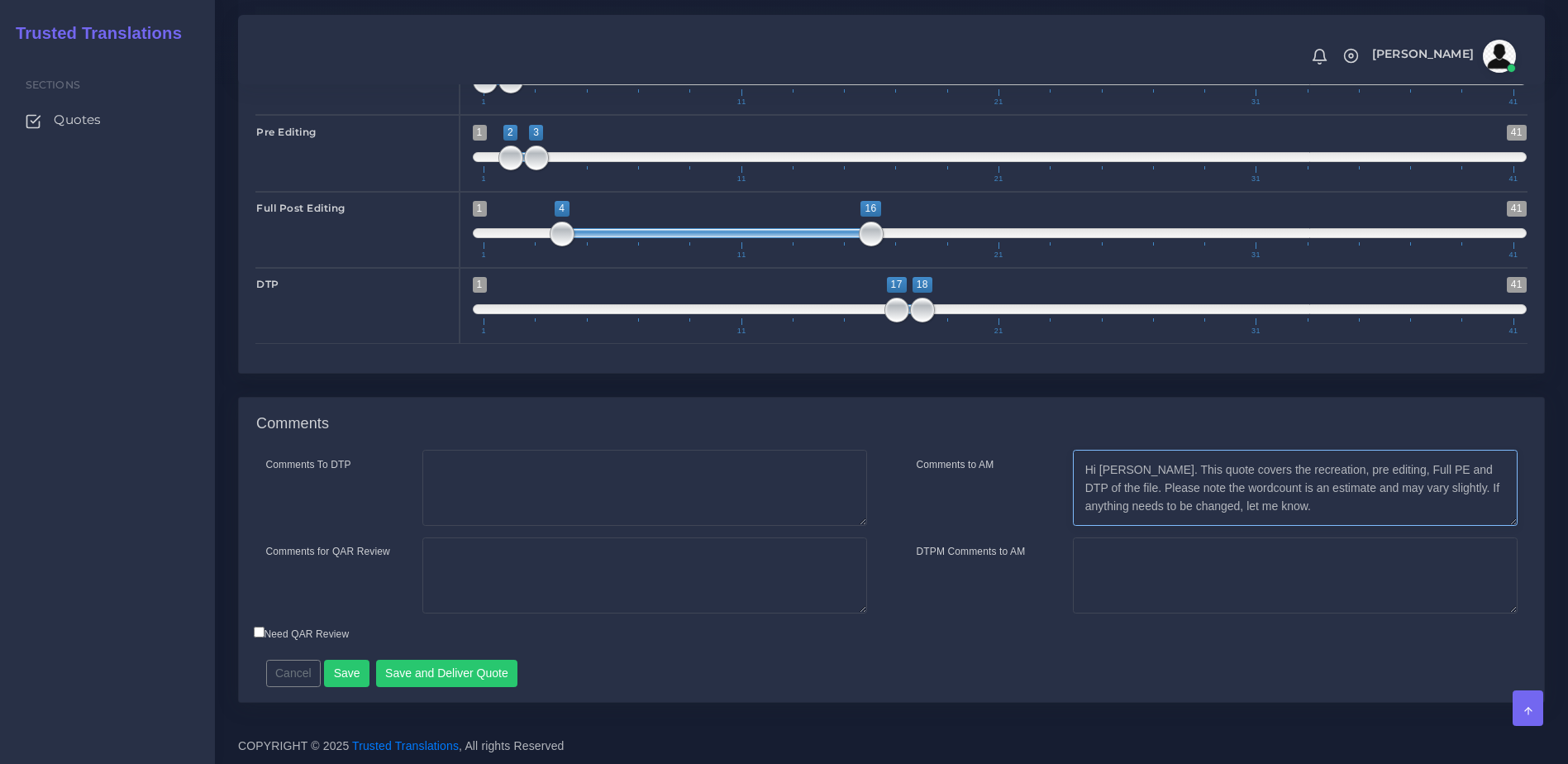
scroll to position [2502, 0]
drag, startPoint x: 1128, startPoint y: 471, endPoint x: 1406, endPoint y: 493, distance: 278.9
click at [1406, 493] on textarea "Hi Kurt. This quote covers the recreation, pre editing, Full PE and DTP of the …" at bounding box center [1295, 488] width 445 height 76
type textarea "Hi Kurt. This quote covers the recreation, pre editing, Full PE and DTP of the …"
click at [494, 568] on textarea "Comments for QAR Review" at bounding box center [645, 575] width 445 height 76
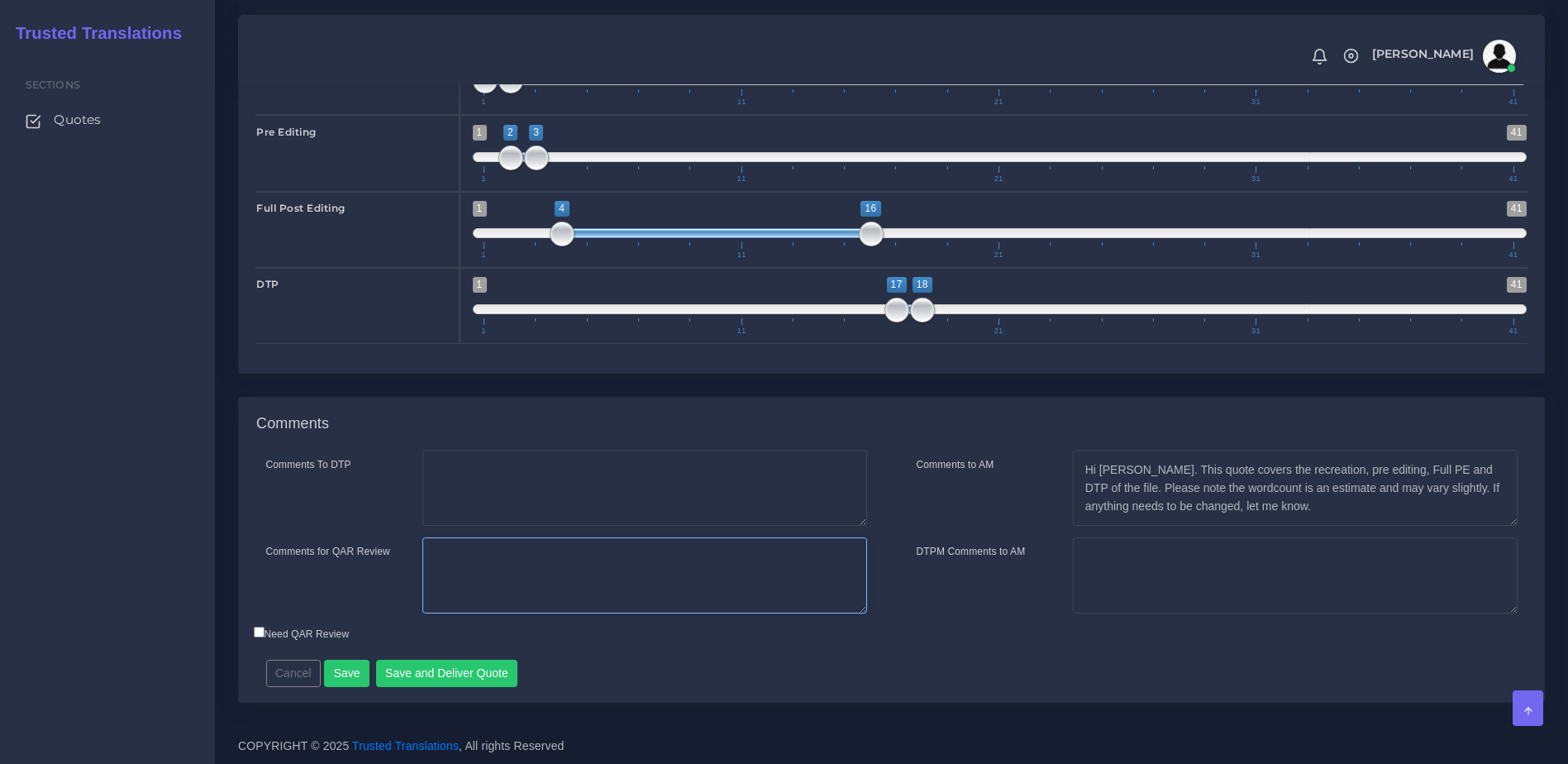
paste textarea "This quote covers the recreation, pre editing, Full PE and DTP of the file. Ple…"
type textarea "This quote covers the recreation, pre editing, Full PE and DTP of the file. Ple…"
click at [613, 657] on div "Cancel Save Save and Deliver Quote Remember to fill in the estimated time for e…" at bounding box center [732, 667] width 957 height 41
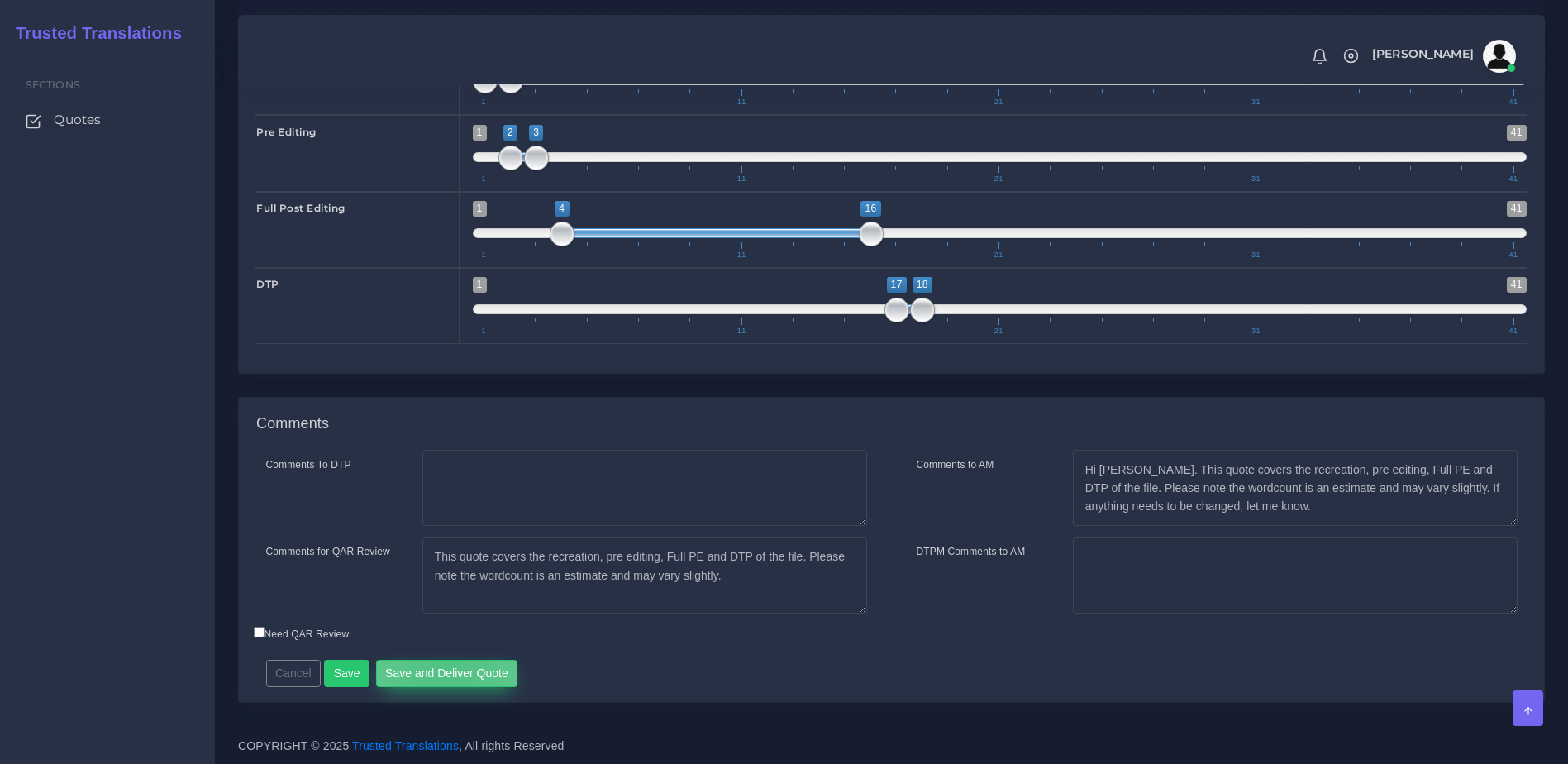
click at [441, 672] on button "Save and Deliver Quote" at bounding box center [447, 674] width 142 height 28
click at [1279, 613] on div "Comments to AM Hi Kurt. This quote covers the recreation, pre editing, Full PE …" at bounding box center [1217, 536] width 651 height 174
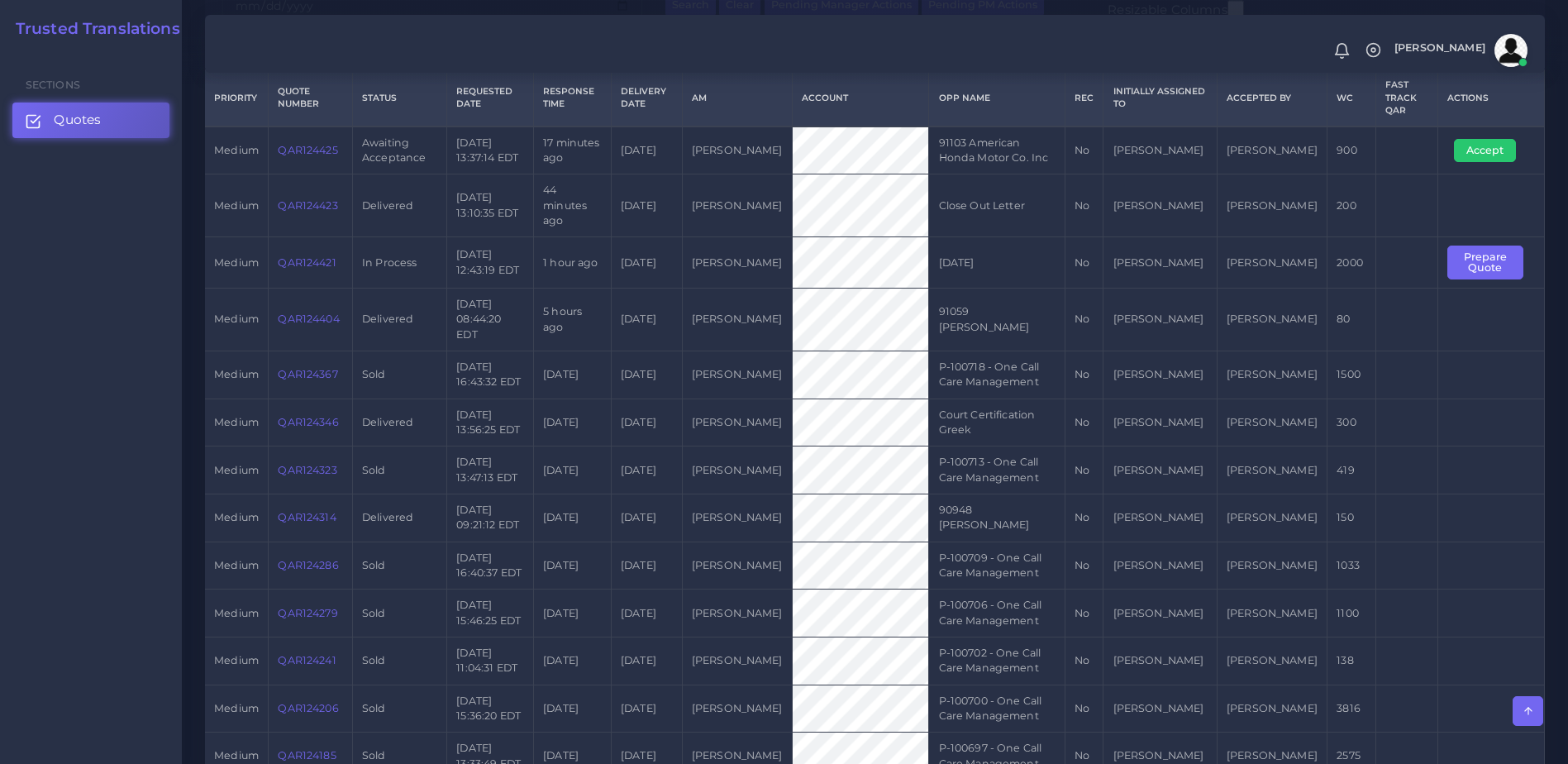
scroll to position [361, 0]
drag, startPoint x: 343, startPoint y: 156, endPoint x: 264, endPoint y: 159, distance: 79.1
click at [264, 159] on tr "medium QAR124425 Awaiting Acceptance 2025-08-18 13:37:14 EDT 17 minutes ago 202…" at bounding box center [875, 153] width 1340 height 48
copy tr "QAR124425"
drag, startPoint x: 135, startPoint y: 492, endPoint x: 157, endPoint y: 491, distance: 22.0
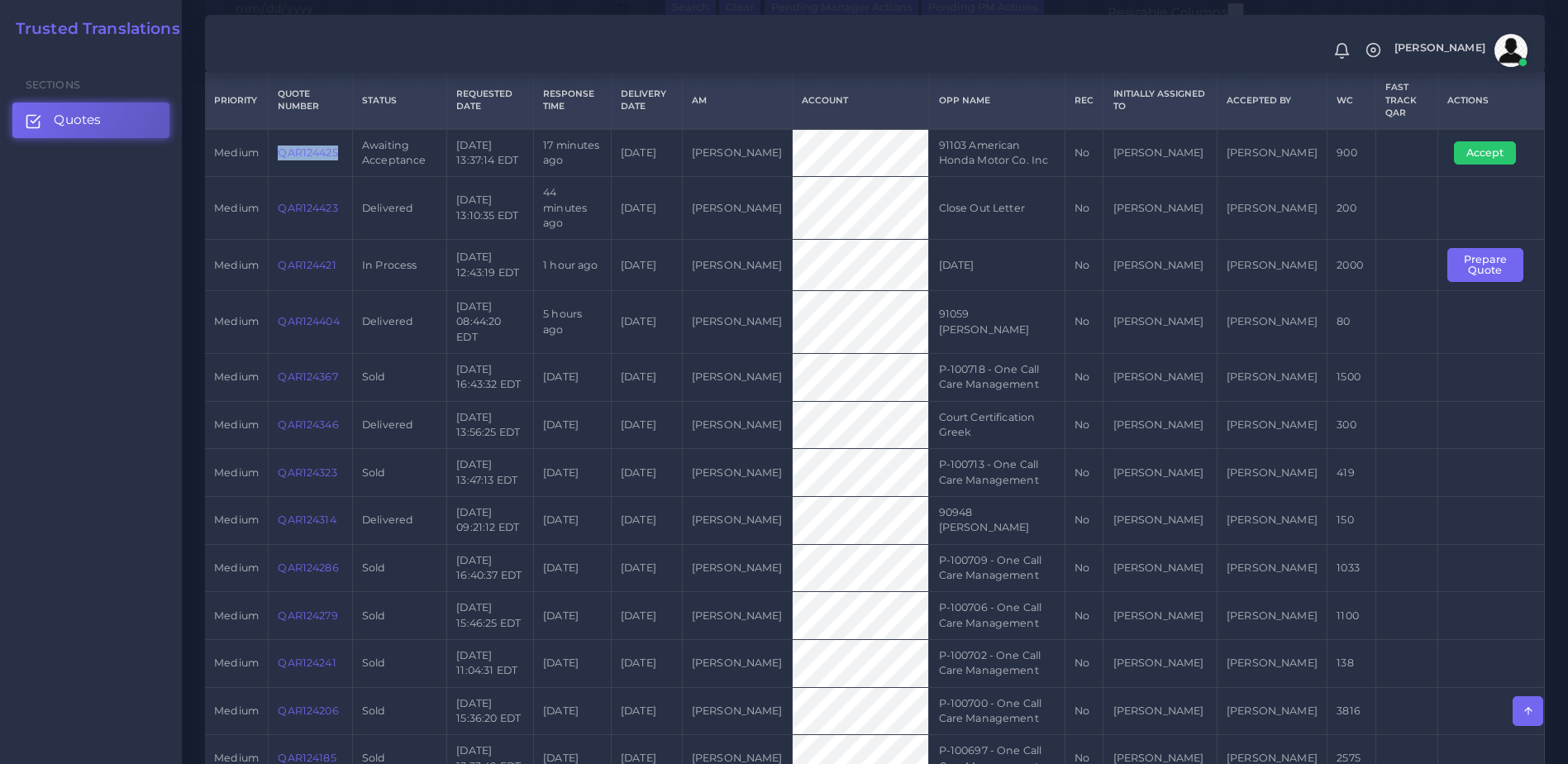
click at [135, 492] on div "Sections Quotes" at bounding box center [90, 407] width 181 height 713
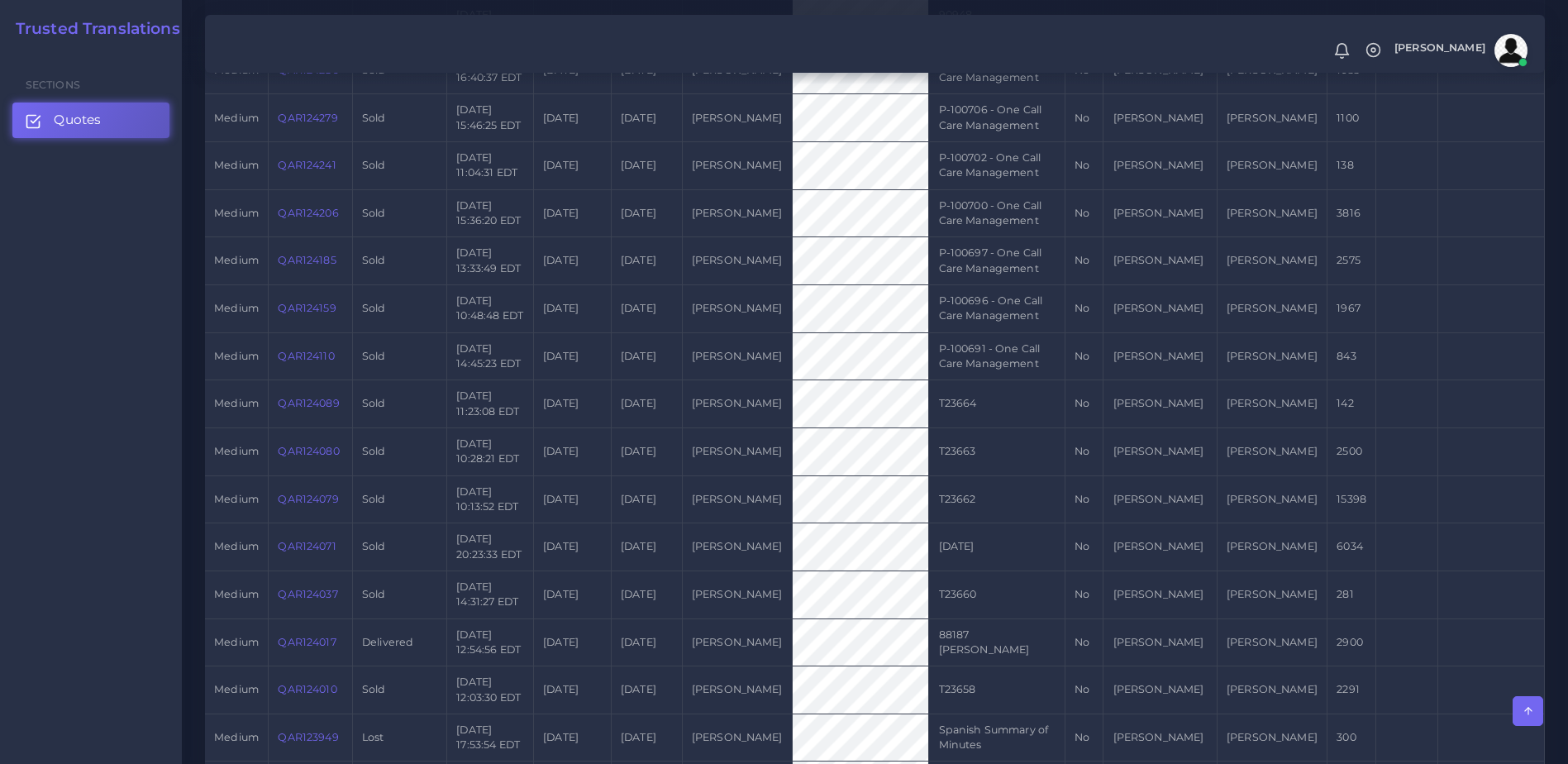
scroll to position [871, 0]
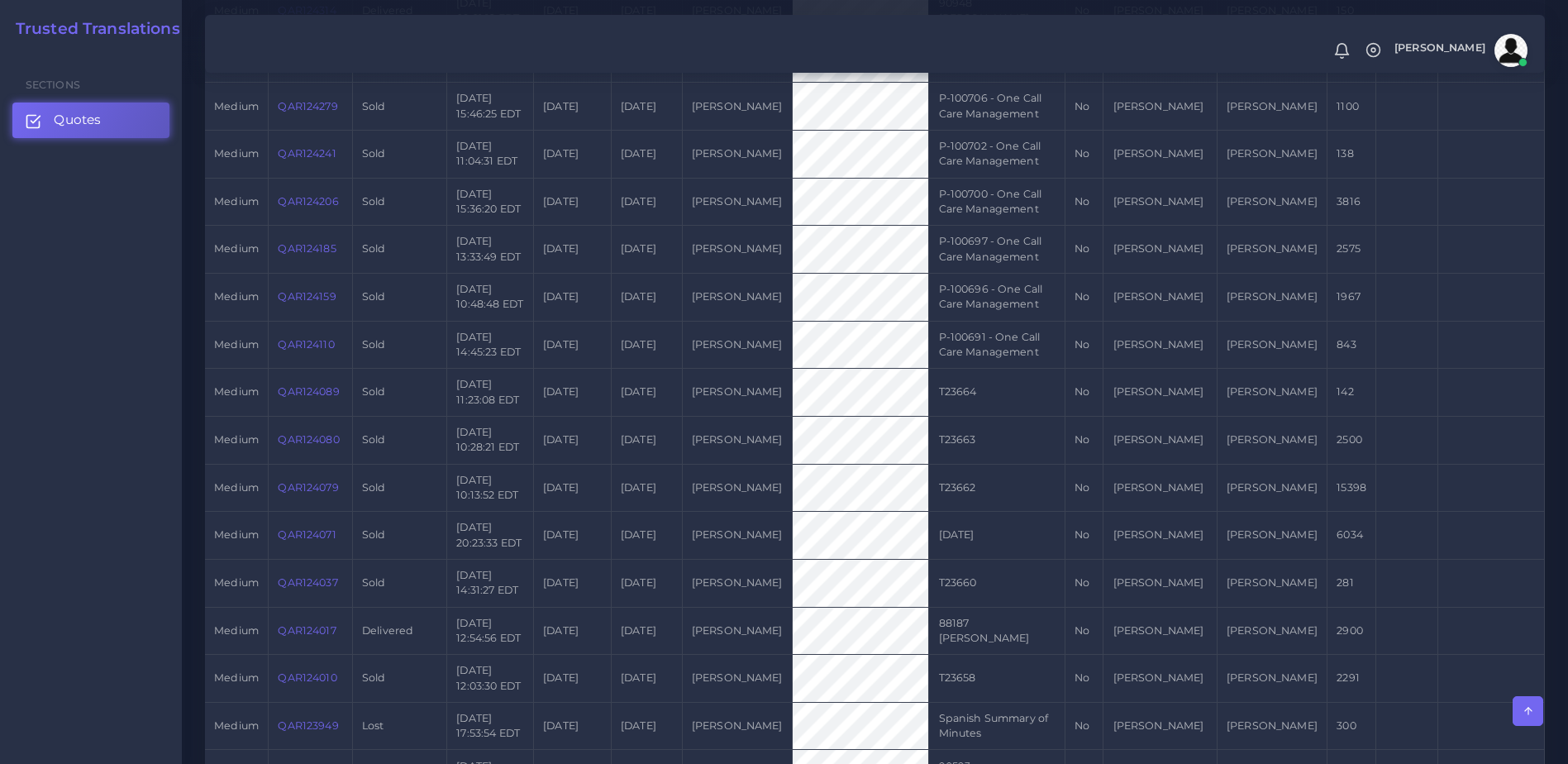
click at [317, 528] on link "QAR124071" at bounding box center [307, 535] width 58 height 13
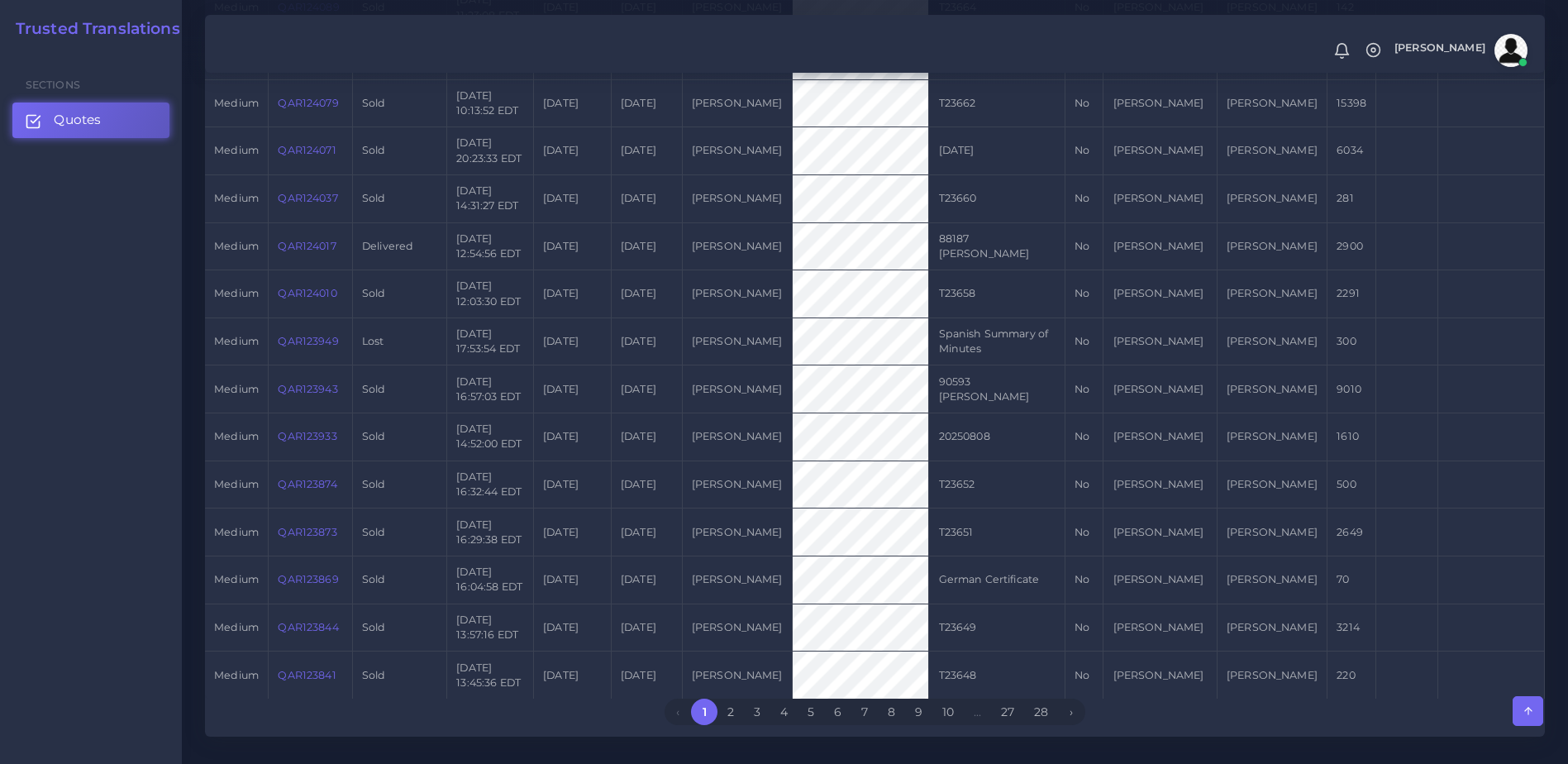
scroll to position [1260, 0]
click at [738, 694] on link "2" at bounding box center [730, 706] width 26 height 26
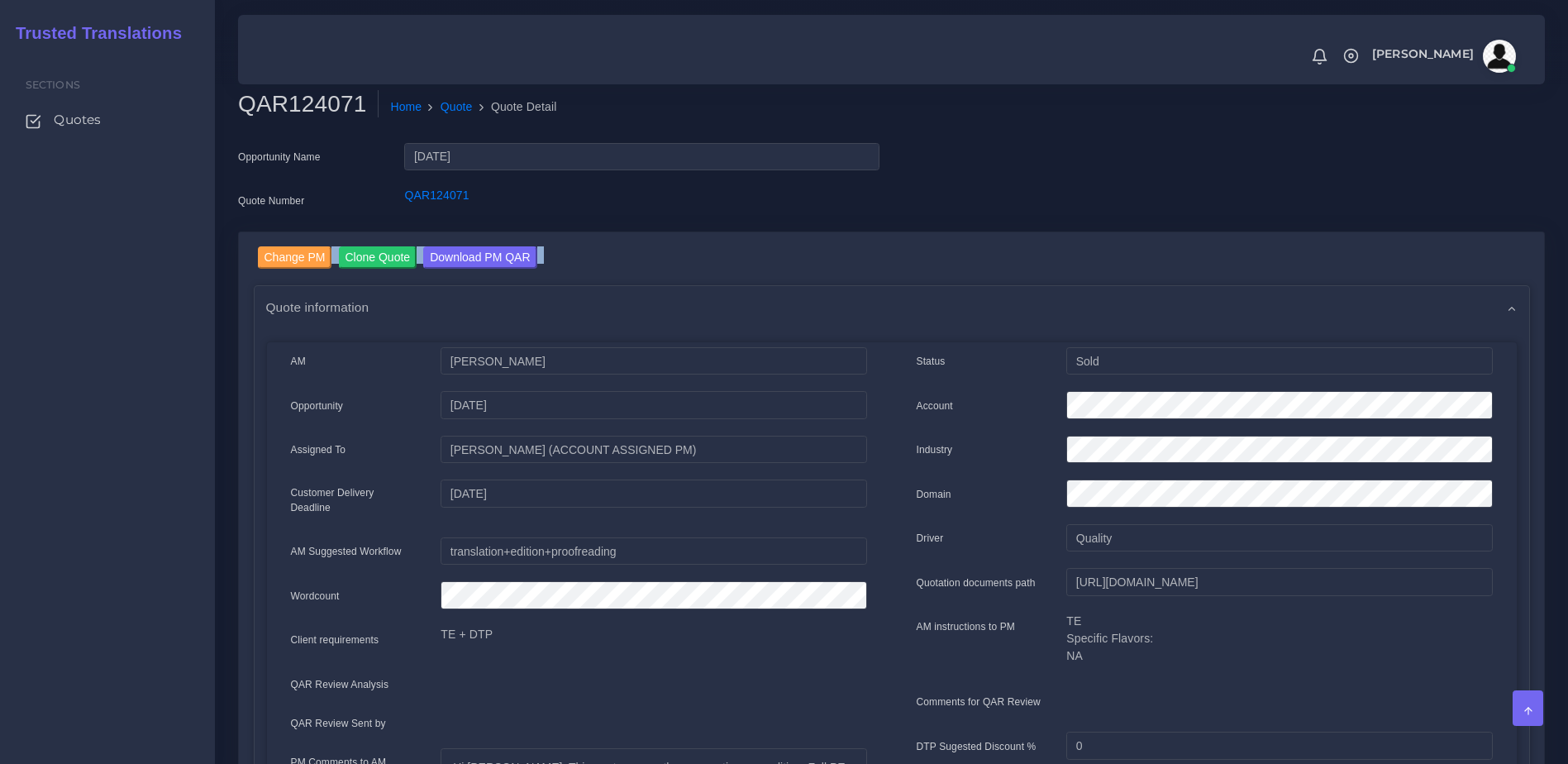
drag, startPoint x: 1562, startPoint y: 201, endPoint x: 1567, endPoint y: 241, distance: 40.3
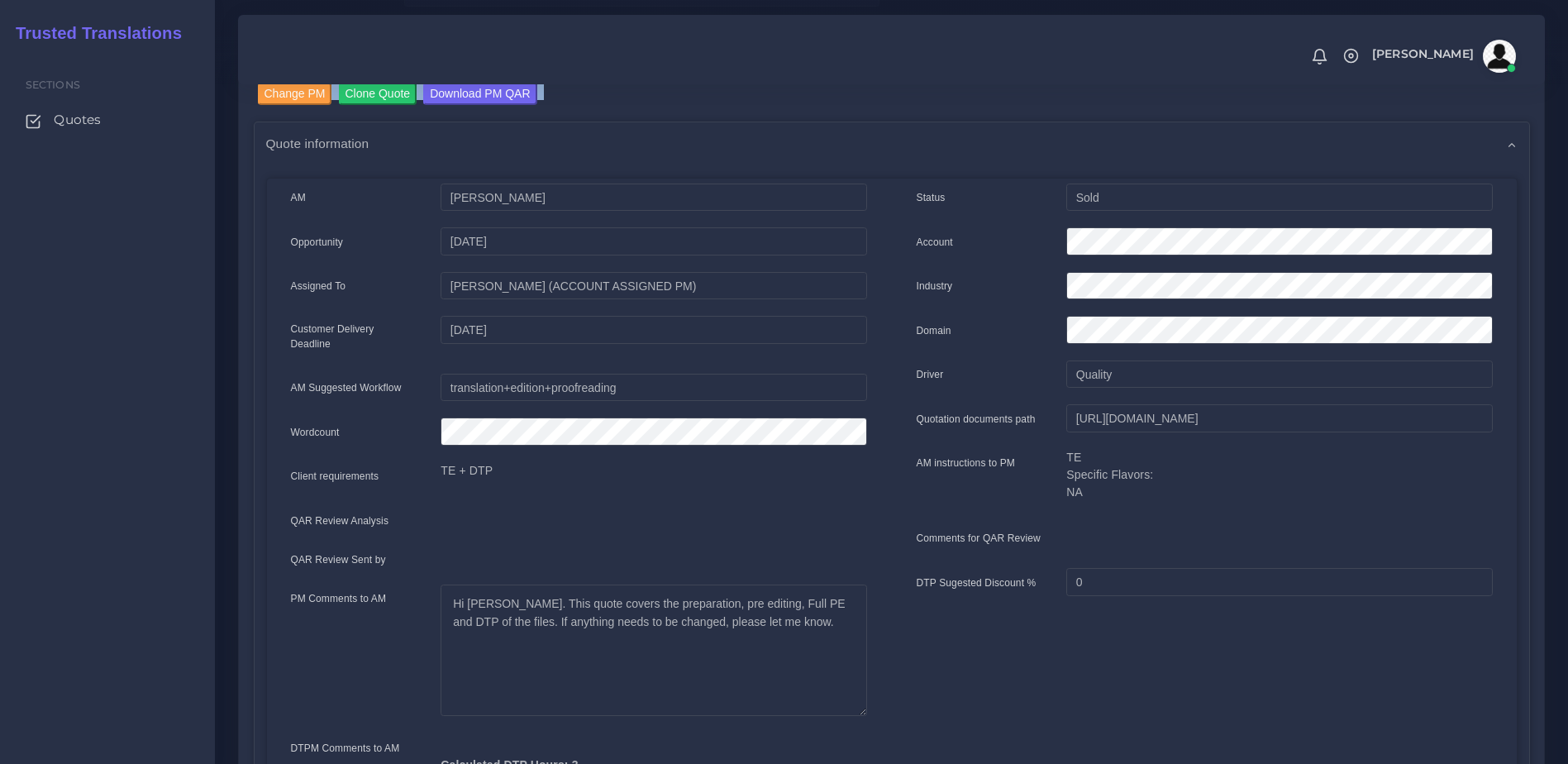
scroll to position [166, 0]
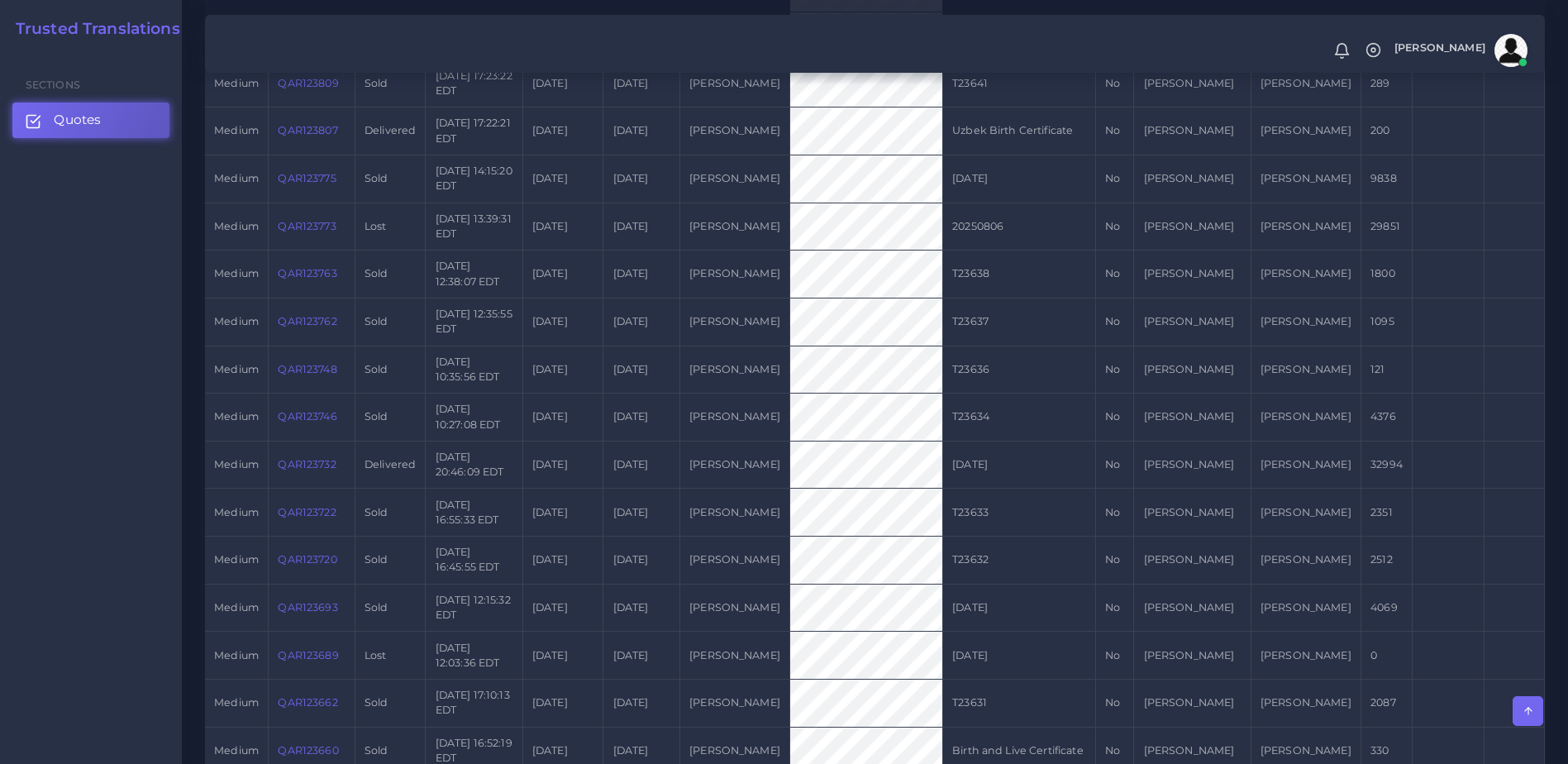
scroll to position [590, 0]
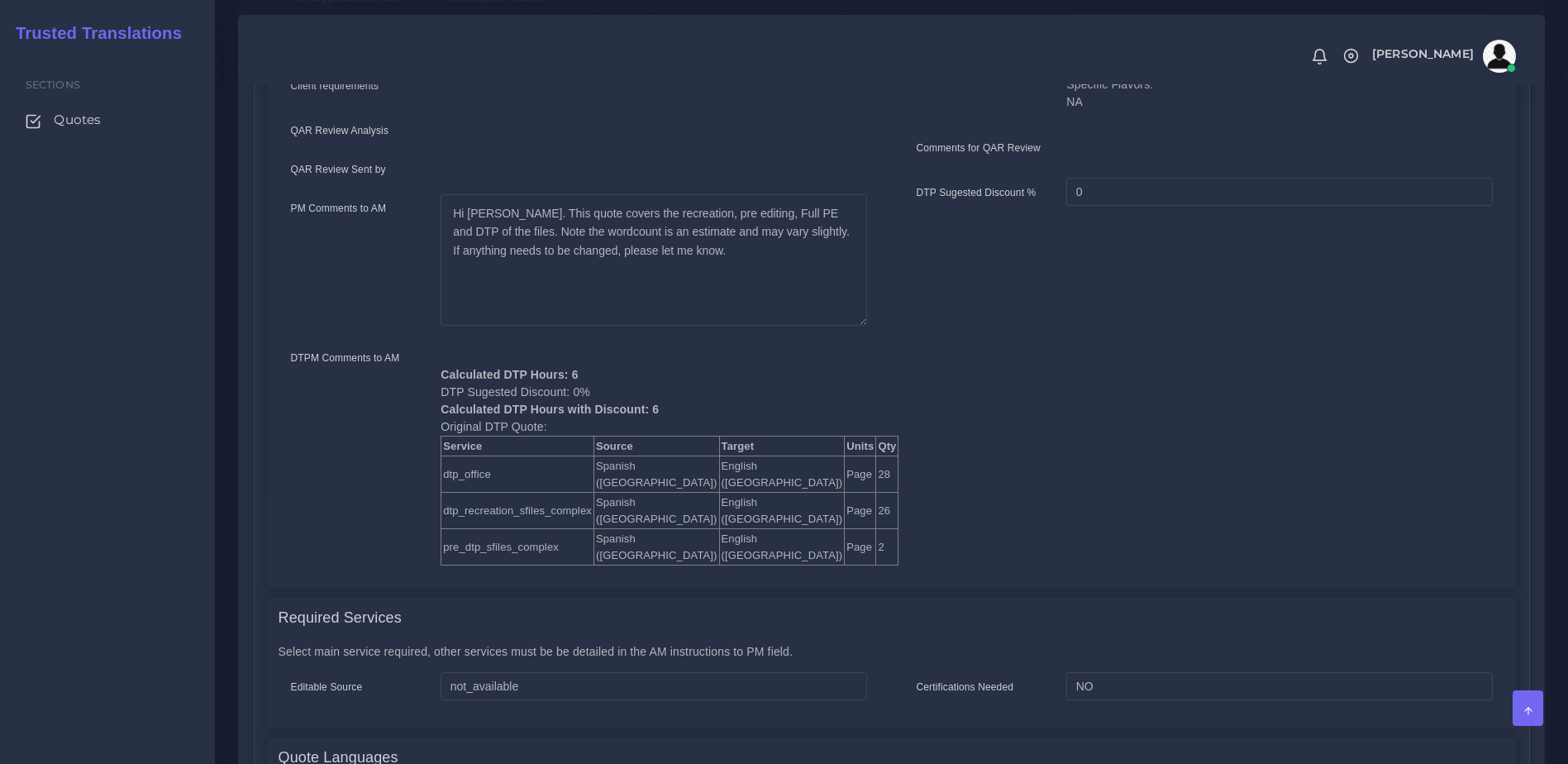
scroll to position [546, 0]
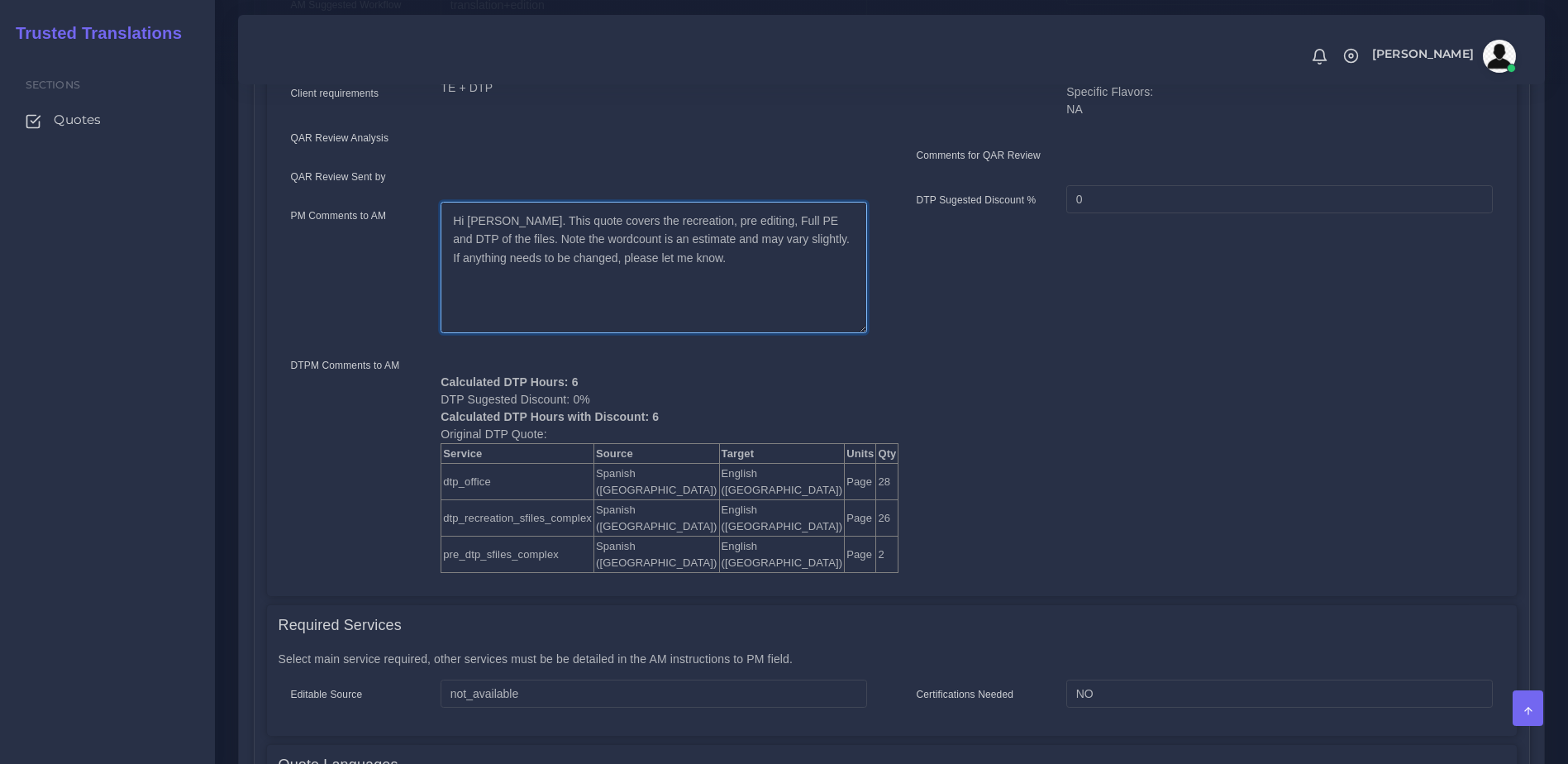
click at [482, 225] on textarea "Hi [PERSON_NAME]. This quote covers the recreation, pre editing, Full PE and DT…" at bounding box center [654, 267] width 426 height 132
drag, startPoint x: 477, startPoint y: 224, endPoint x: 768, endPoint y: 230, distance: 291.1
click at [768, 230] on textarea "Hi [PERSON_NAME]. This quote covers the recreation, pre editing, Full PE and DT…" at bounding box center [654, 267] width 426 height 132
drag, startPoint x: 730, startPoint y: 252, endPoint x: 478, endPoint y: 225, distance: 253.4
click at [478, 225] on textarea "Hi [PERSON_NAME]. This quote covers the recreation, pre editing, Full PE and DT…" at bounding box center [654, 267] width 426 height 132
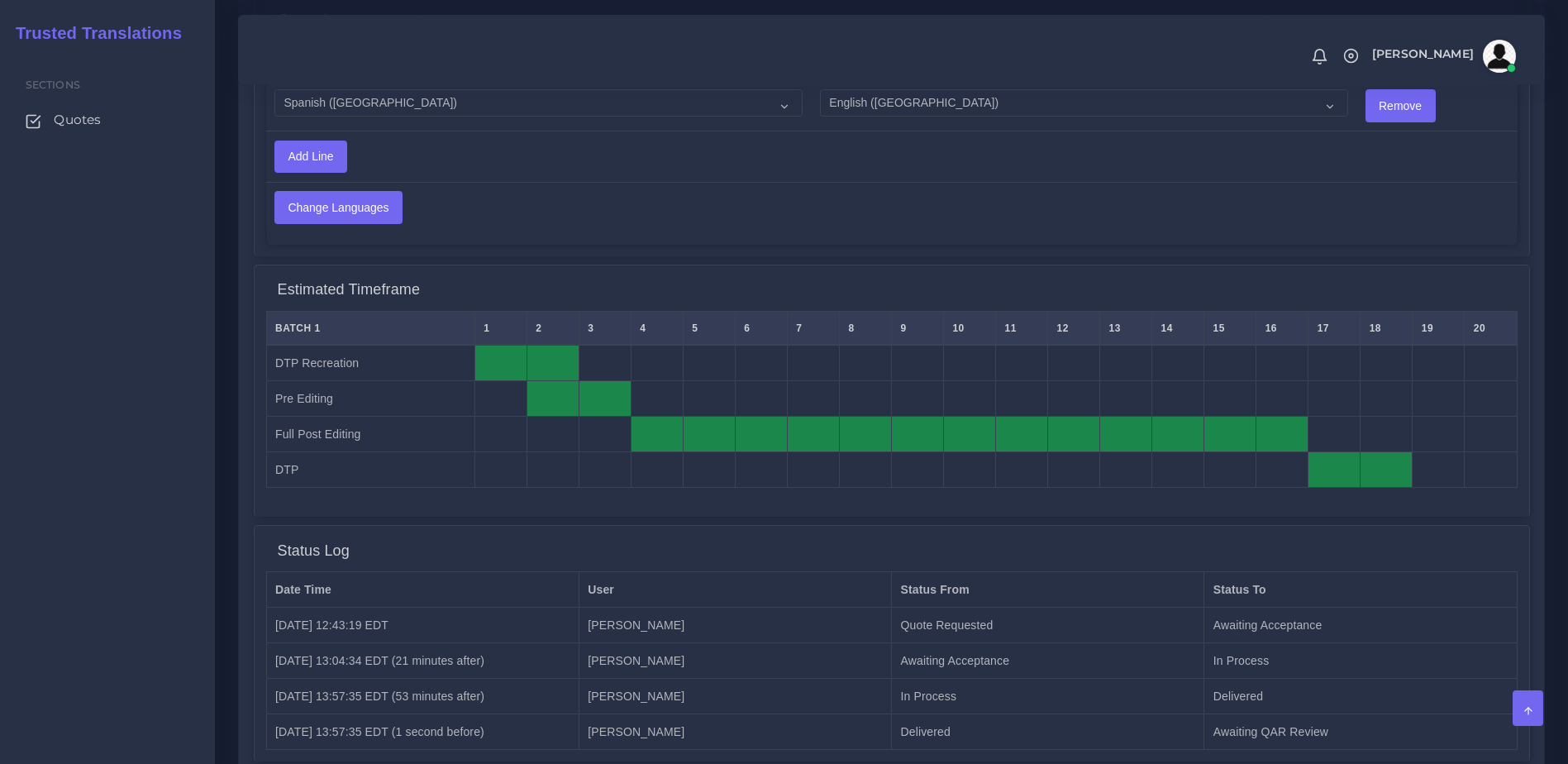
scroll to position [1344, 0]
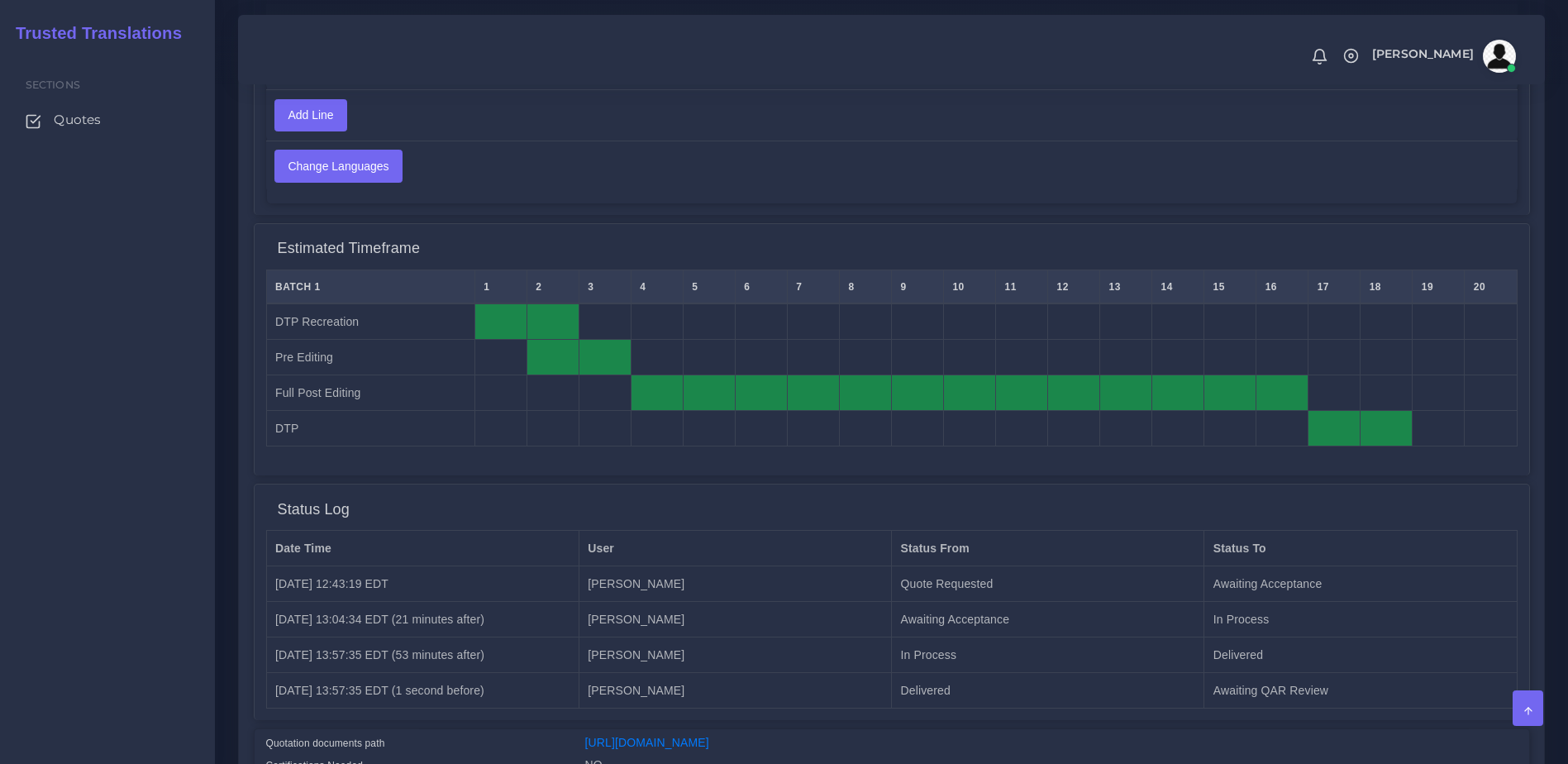
click at [135, 409] on div "Sections Quotes" at bounding box center [107, 407] width 215 height 713
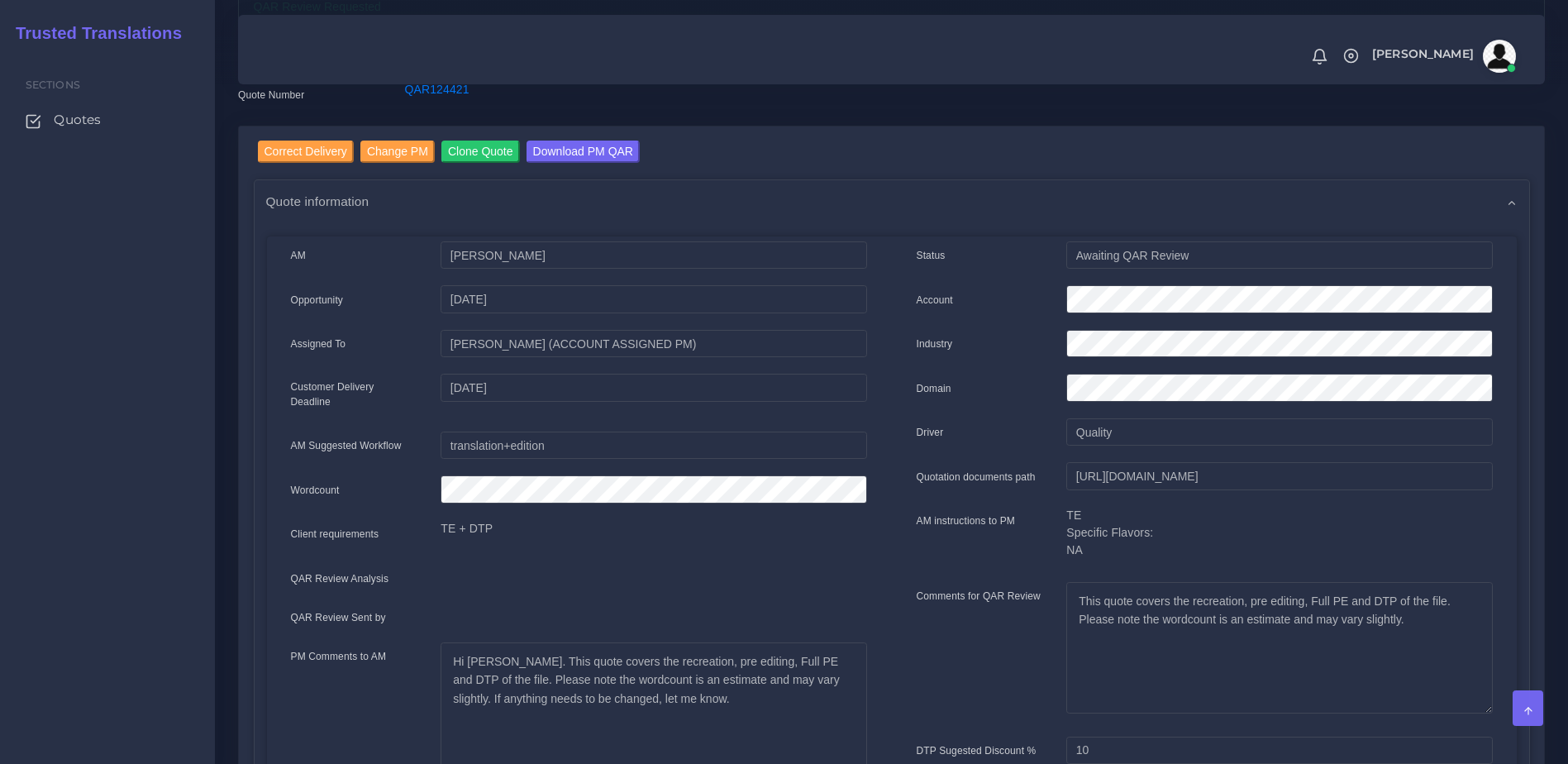
scroll to position [60, 0]
